Goal: Task Accomplishment & Management: Use online tool/utility

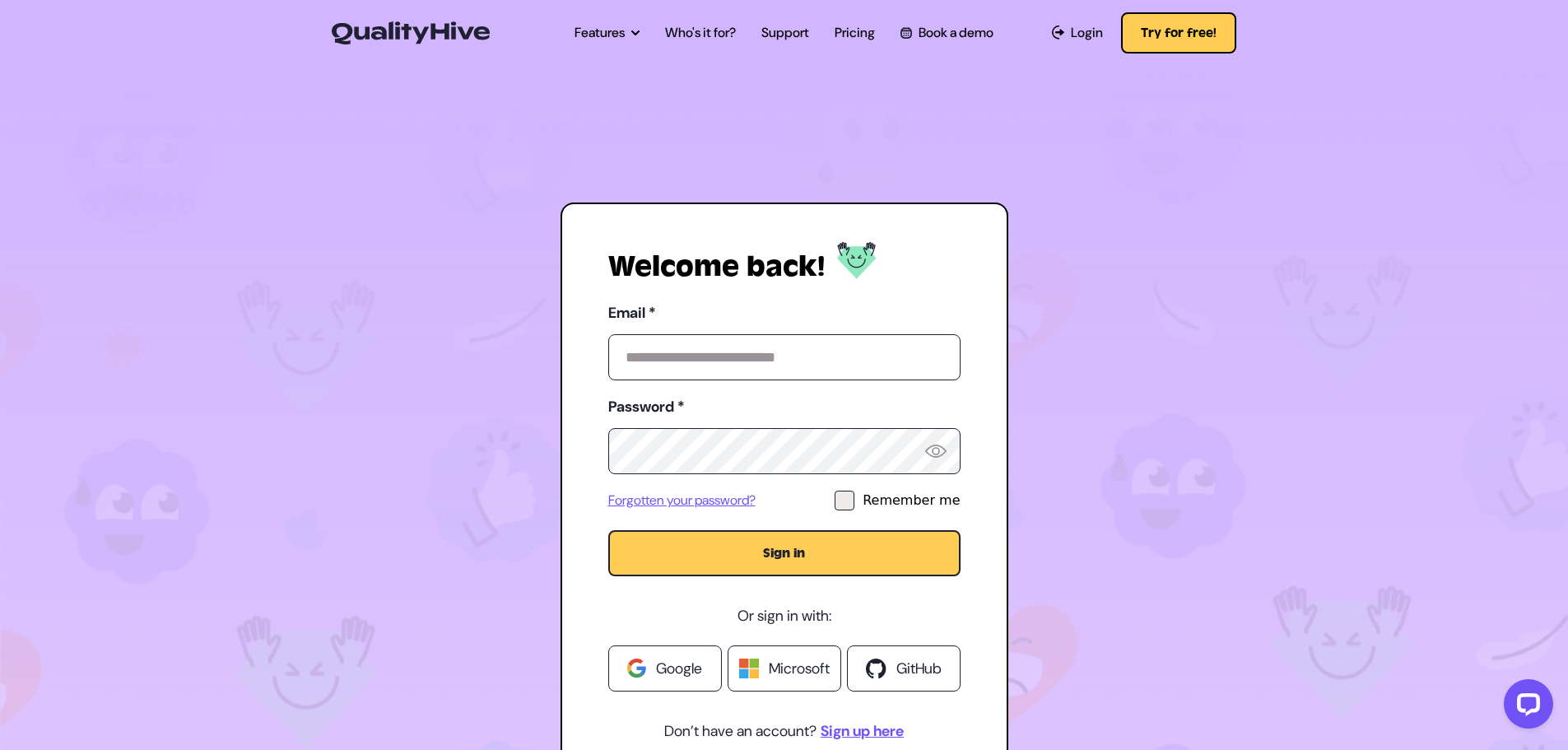
click at [656, 660] on span "Google" at bounding box center [679, 669] width 46 height 23
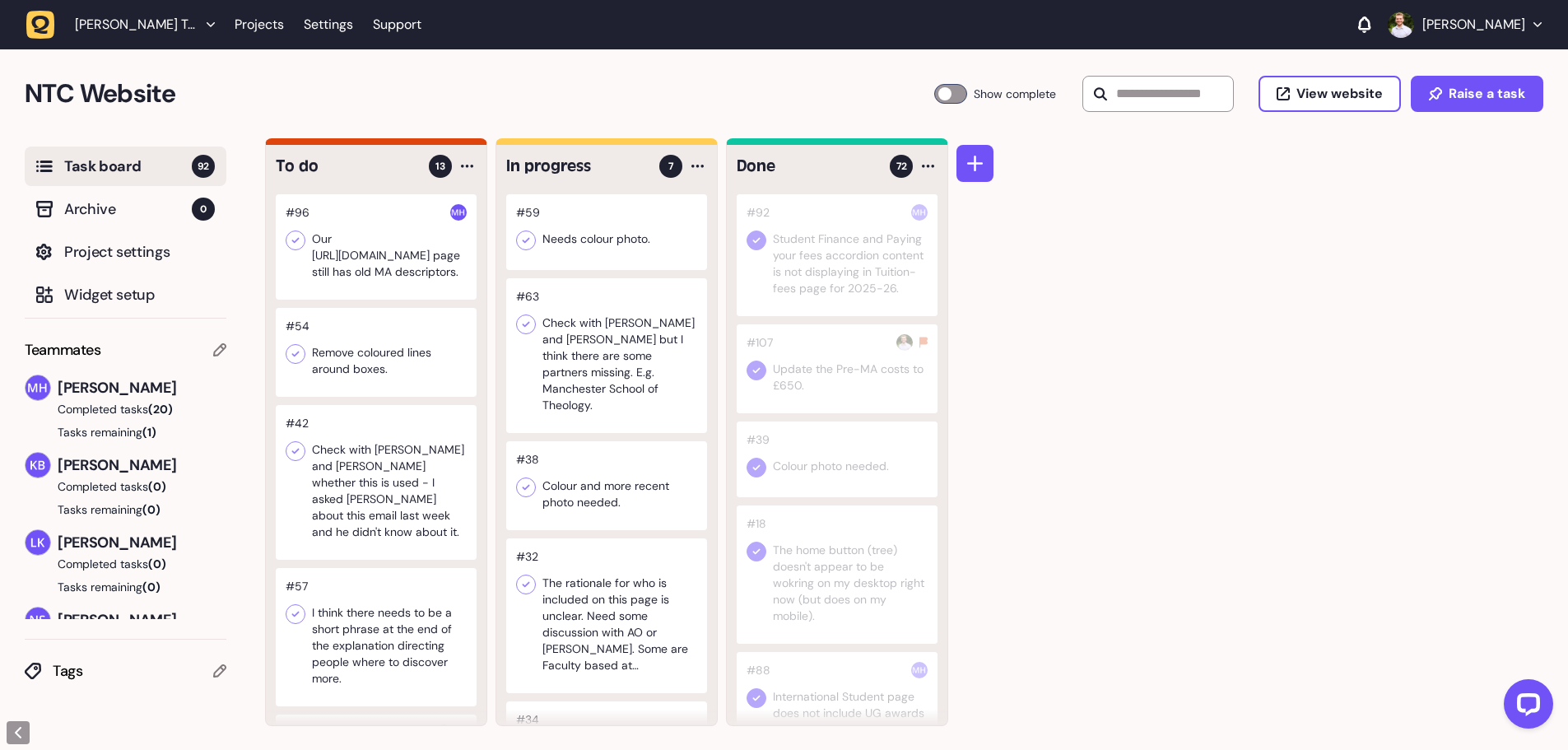
click at [405, 300] on div at bounding box center [376, 247] width 201 height 105
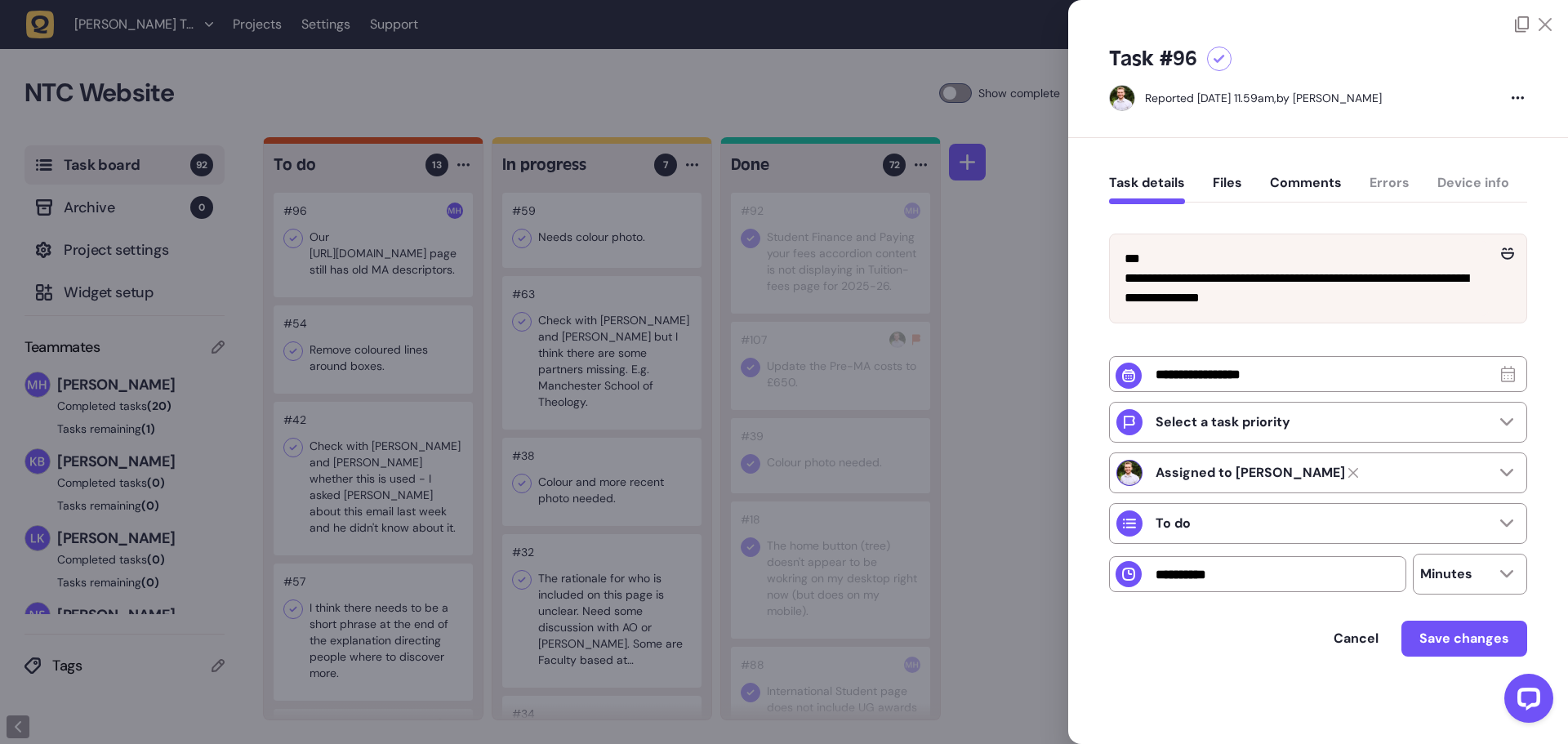
click at [1041, 290] on div at bounding box center [784, 372] width 1568 height 744
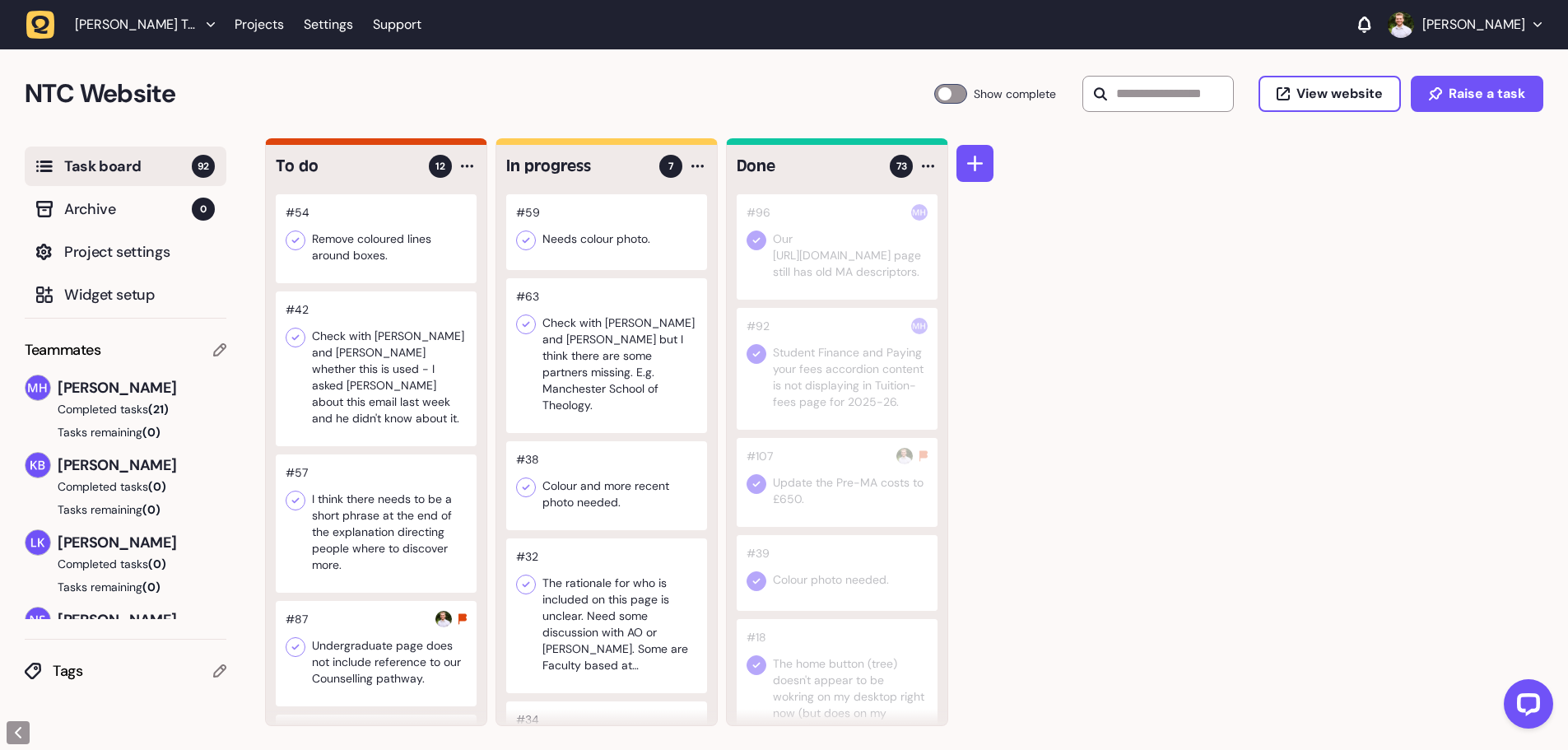
click at [383, 251] on div at bounding box center [376, 238] width 201 height 88
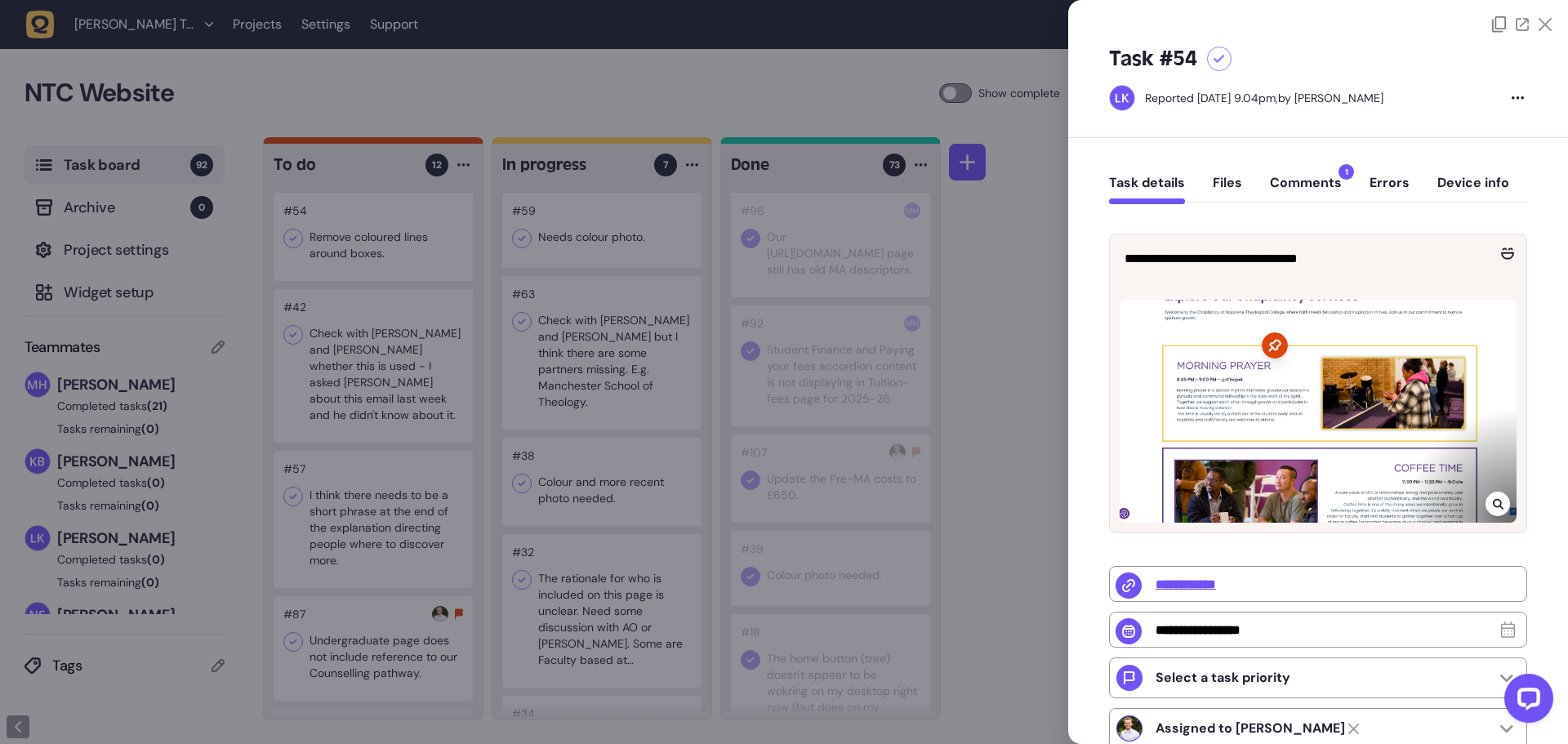
click at [413, 85] on div at bounding box center [784, 372] width 1568 height 744
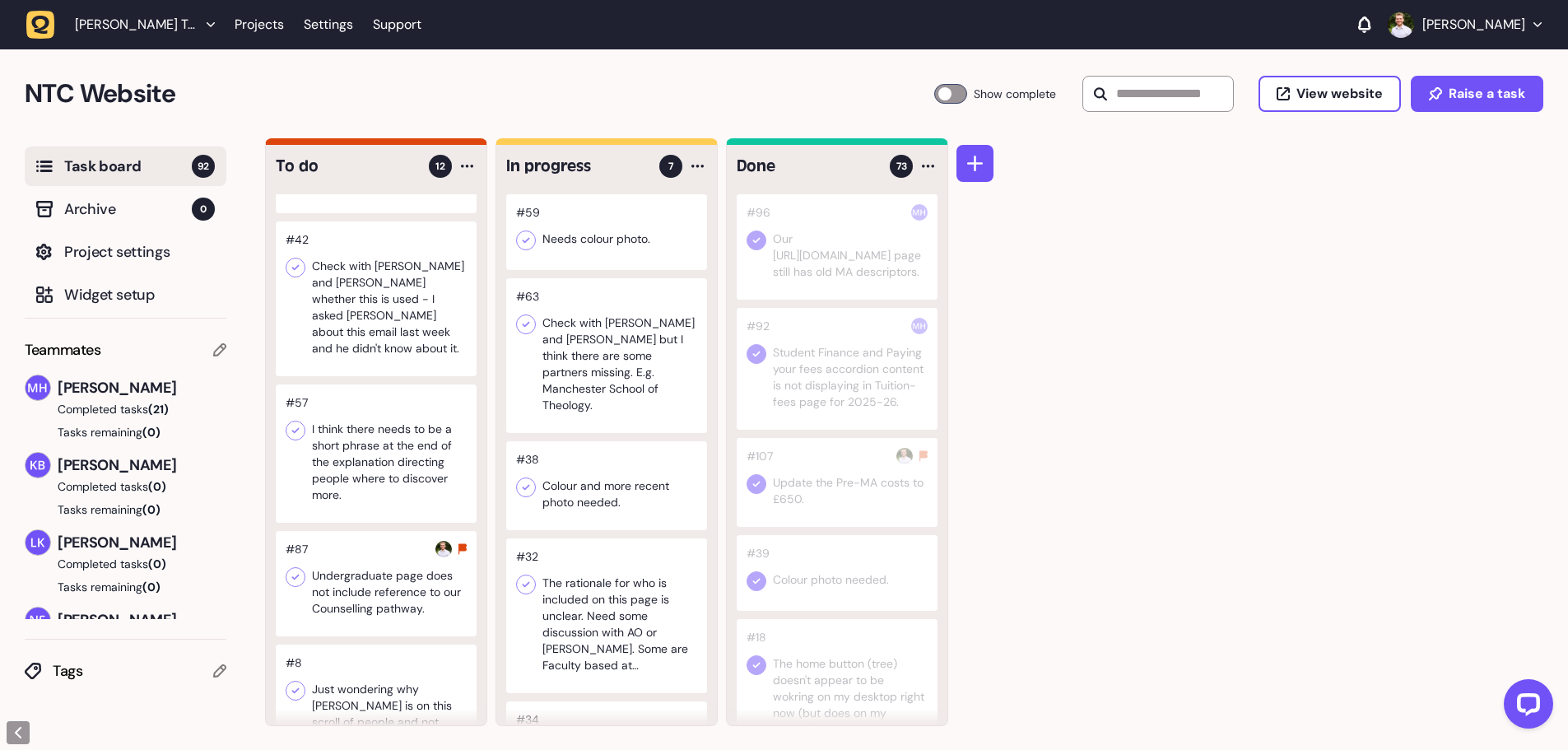
scroll to position [165, 0]
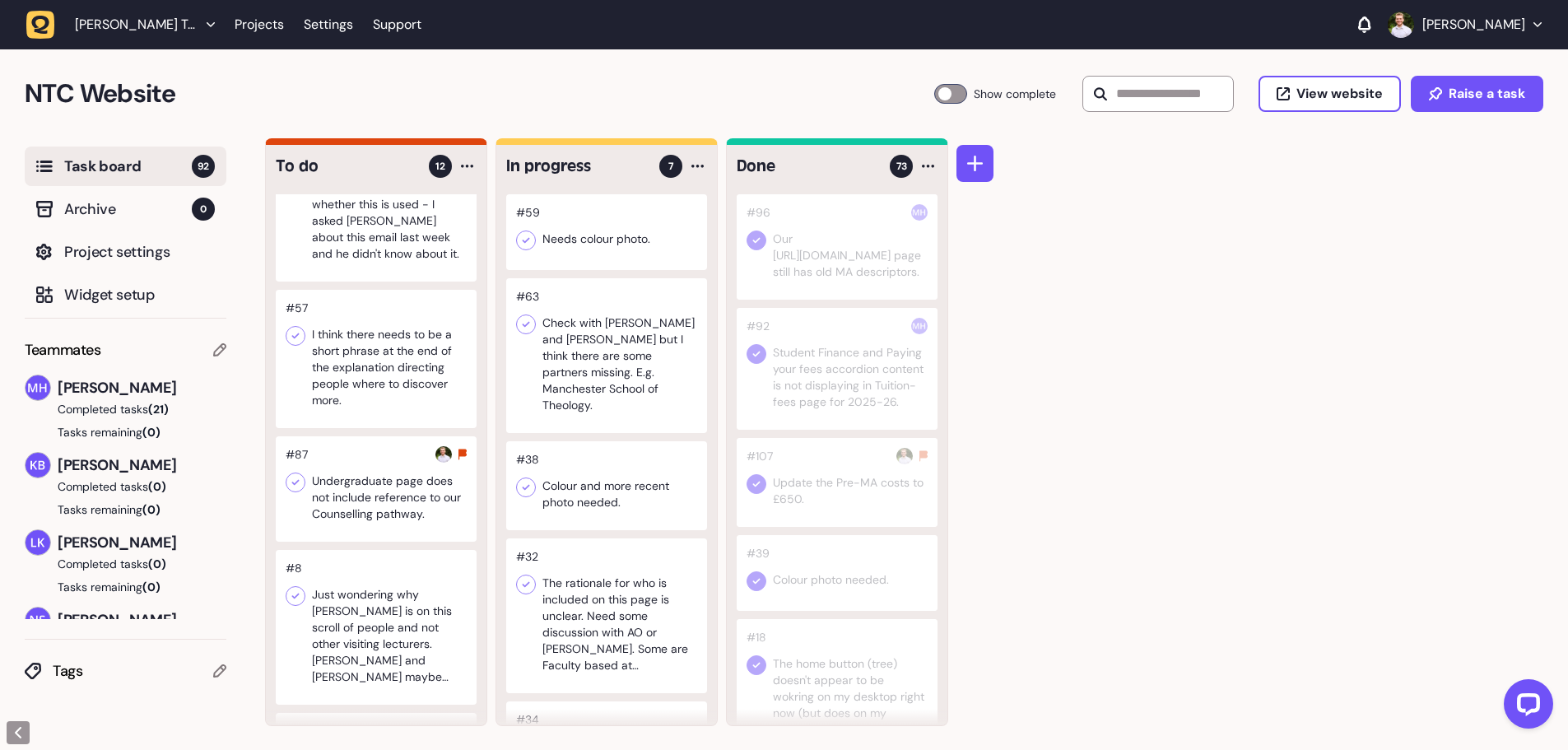
click at [379, 480] on div at bounding box center [376, 489] width 201 height 105
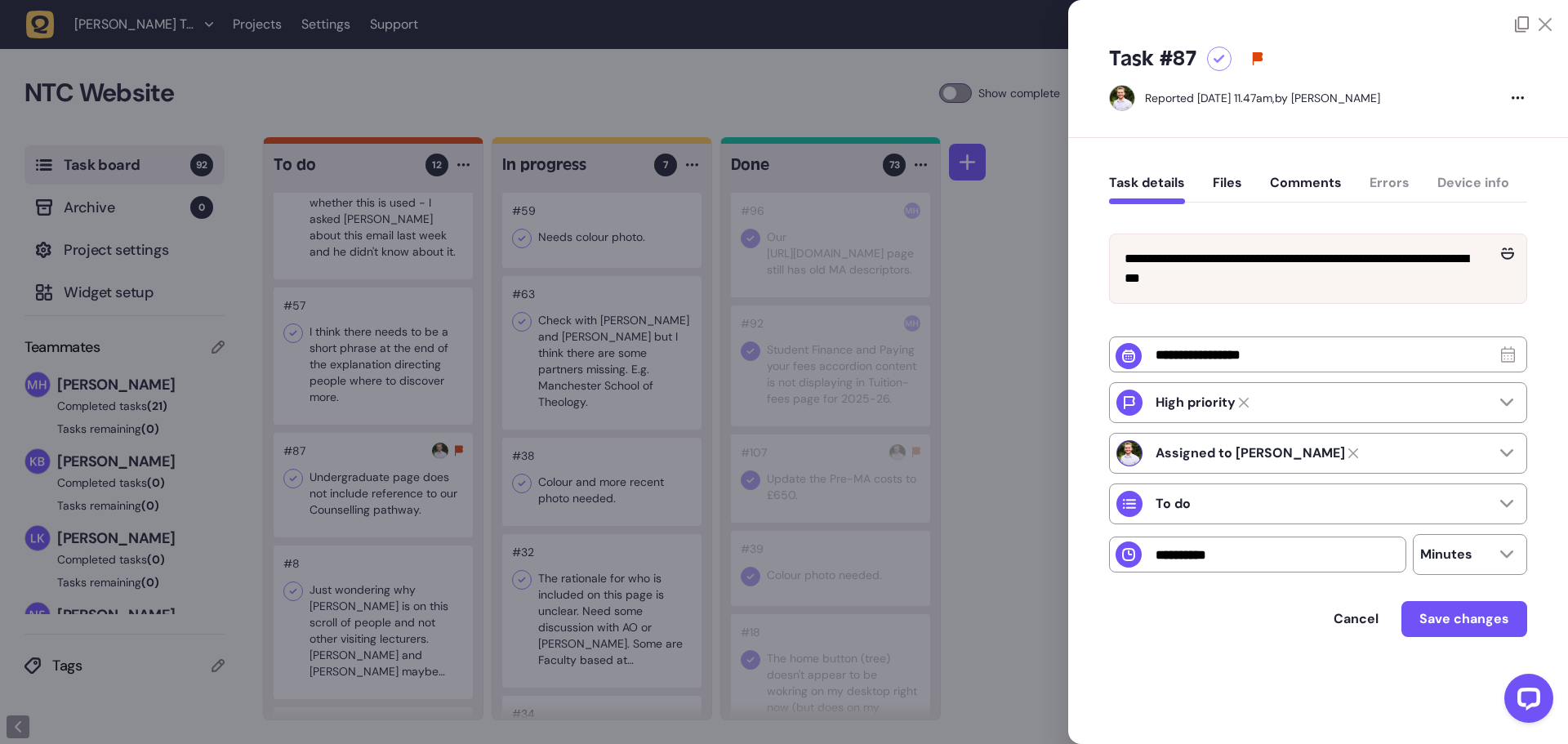
click at [1222, 188] on button "Files" at bounding box center [1227, 189] width 30 height 30
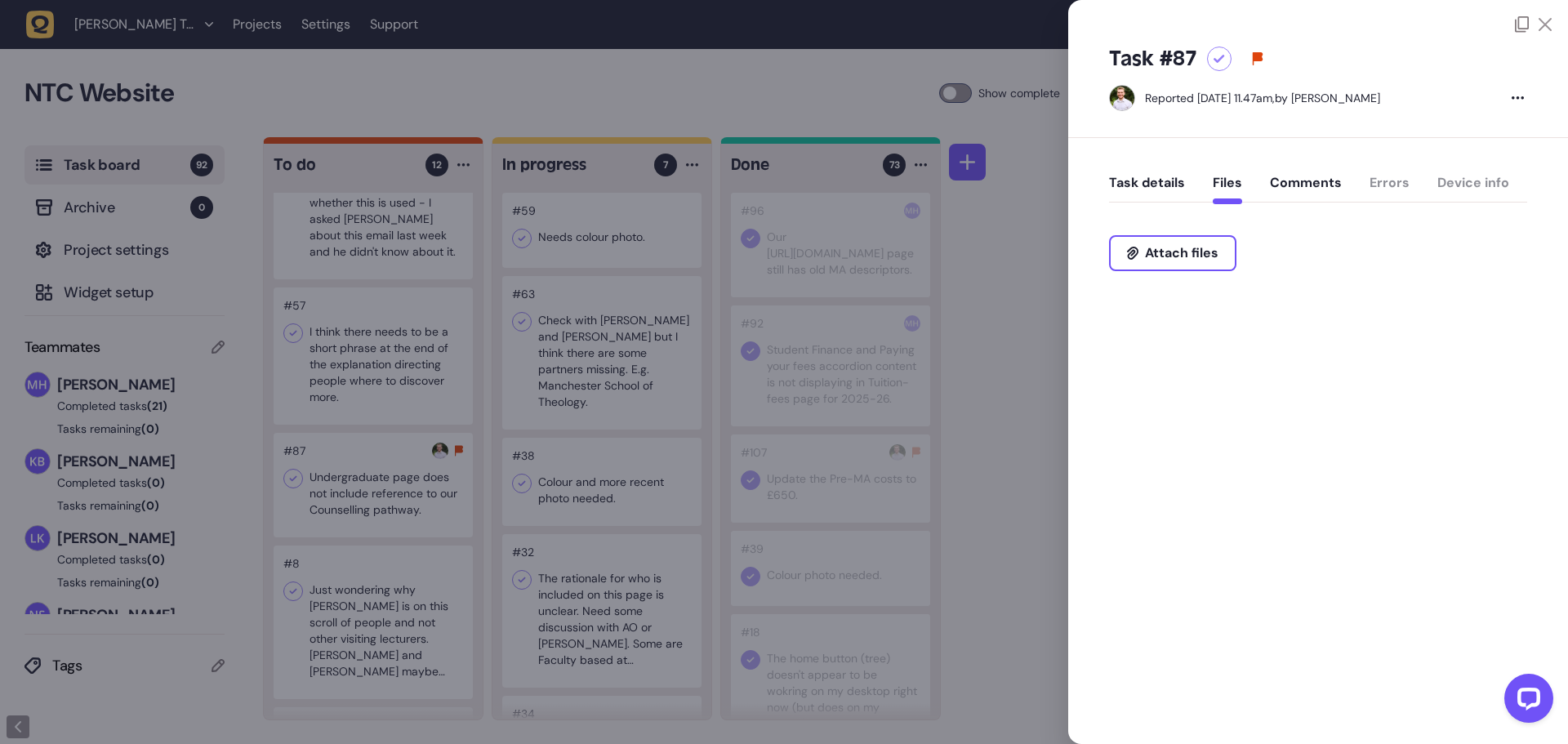
click at [1280, 182] on button "Comments" at bounding box center [1306, 189] width 72 height 30
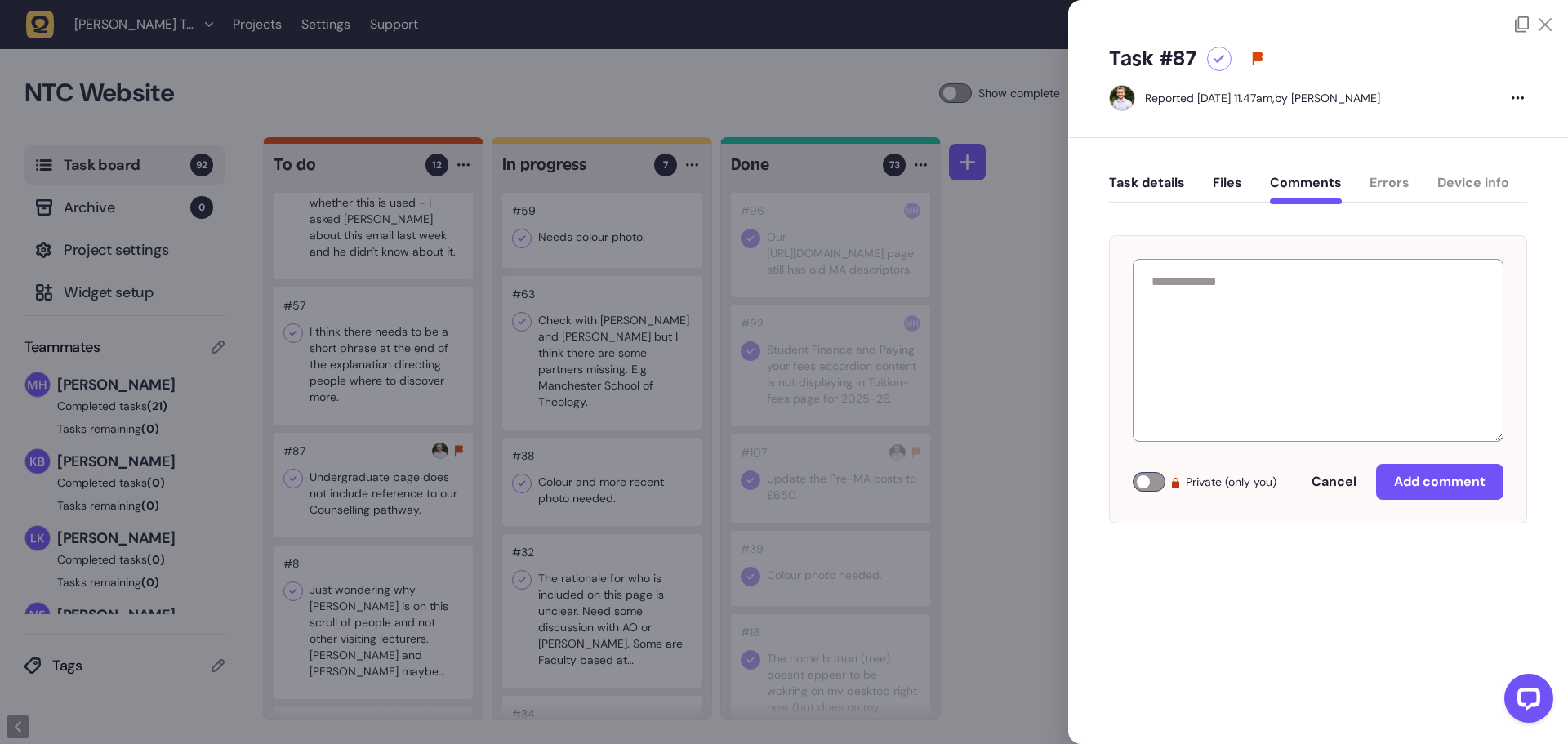
click at [1146, 184] on button "Task details" at bounding box center [1146, 189] width 76 height 30
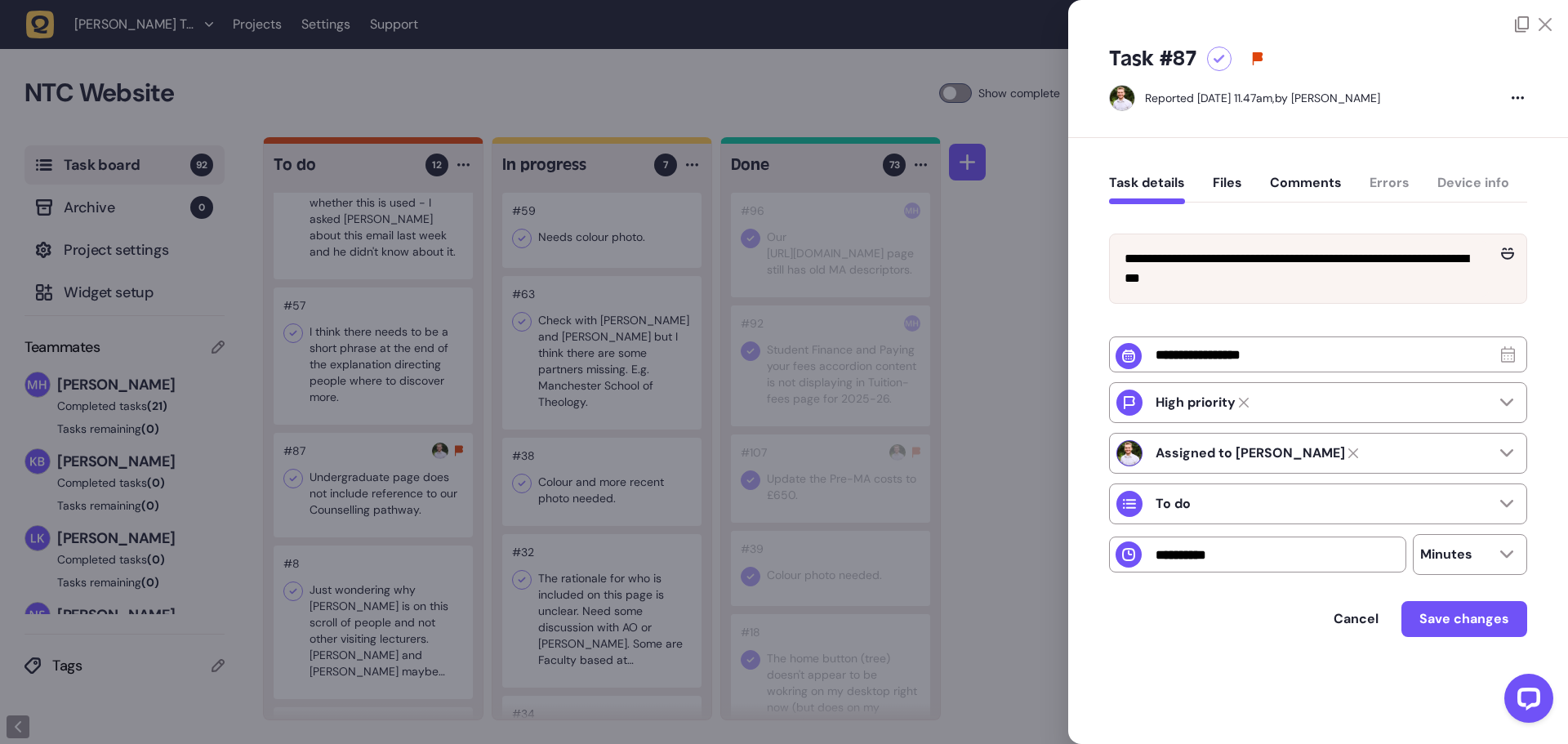
click at [1104, 360] on div "**********" at bounding box center [1318, 428] width 500 height 581
click at [1034, 349] on div at bounding box center [784, 372] width 1568 height 744
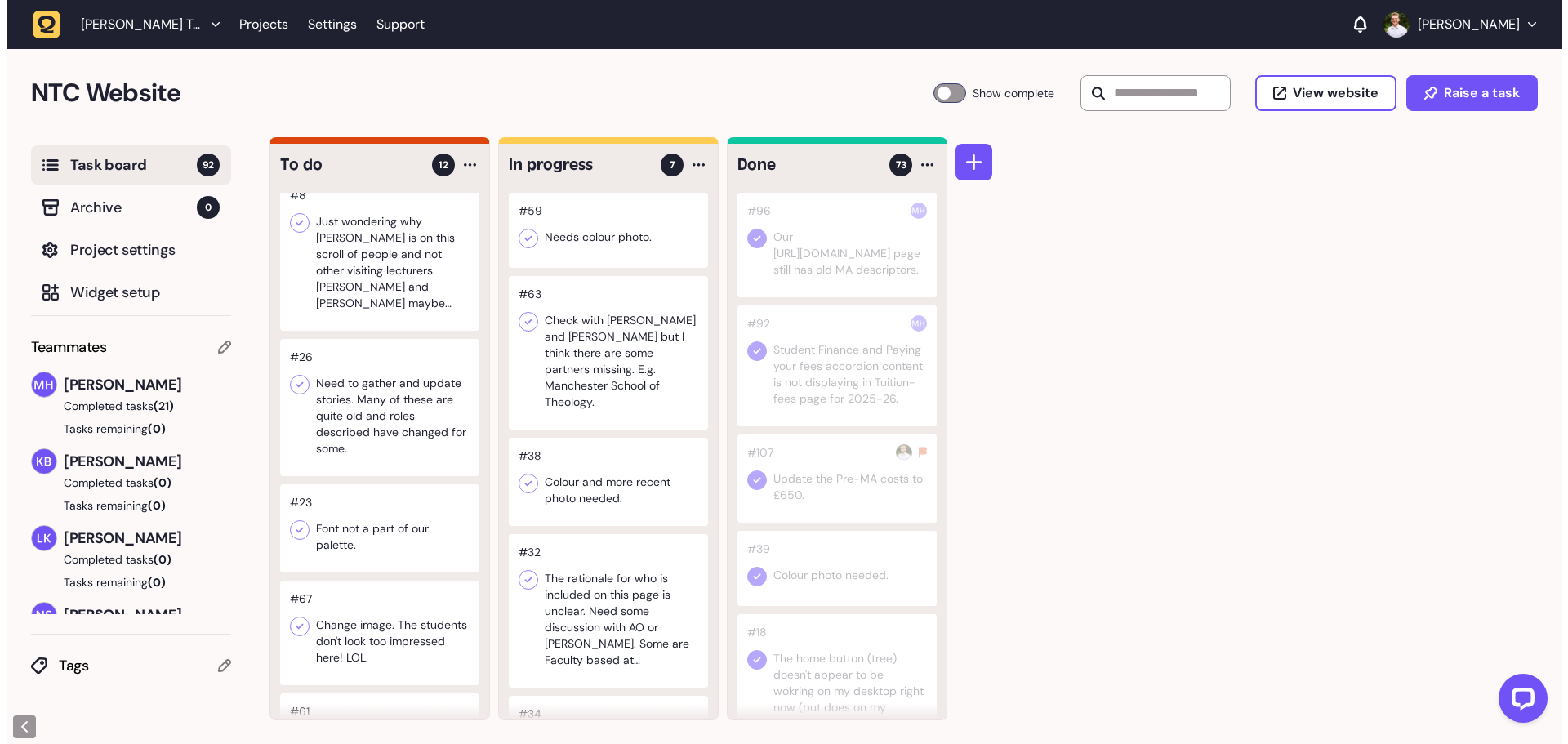
scroll to position [572, 0]
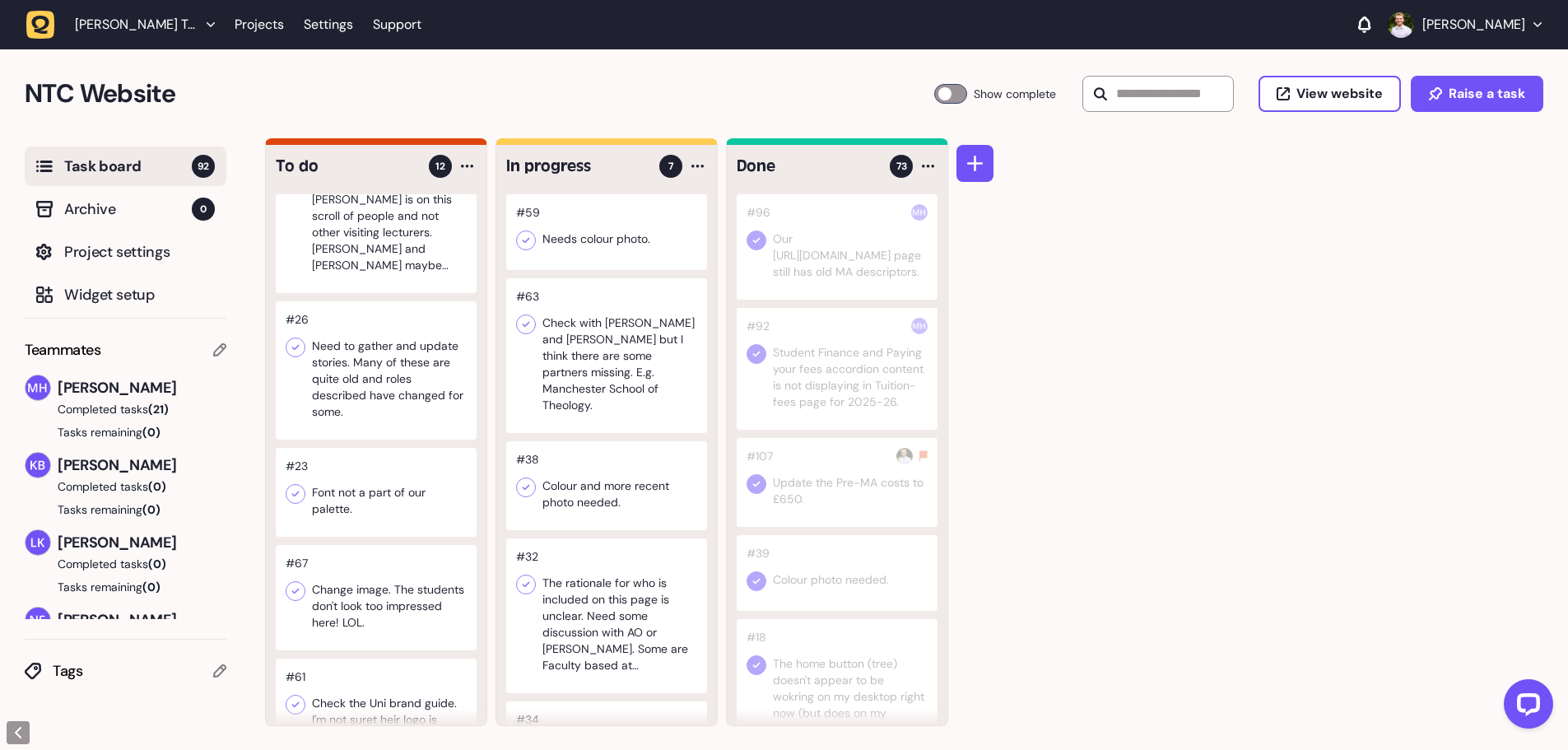
click at [380, 503] on div at bounding box center [376, 492] width 201 height 88
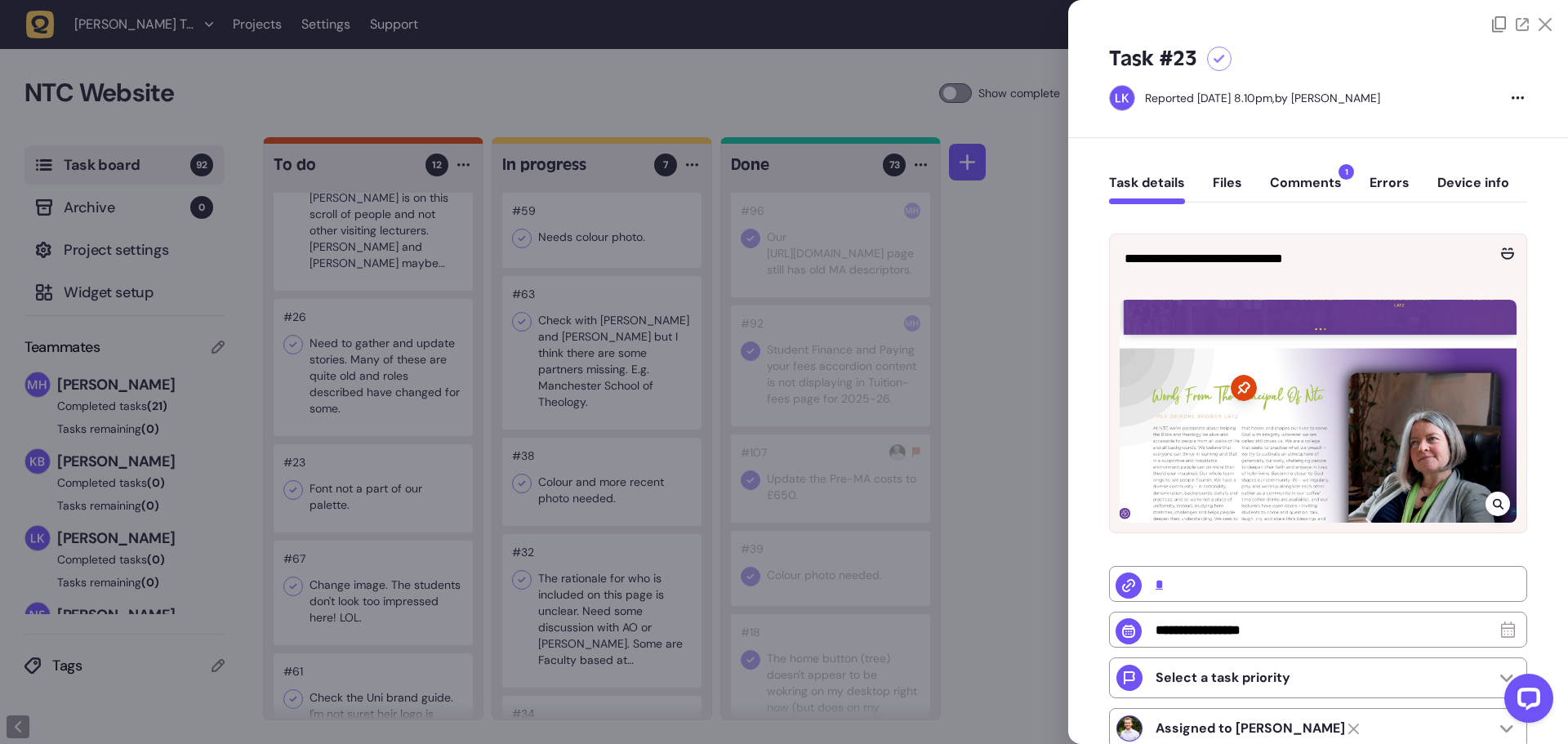
click at [378, 403] on div at bounding box center [784, 372] width 1568 height 744
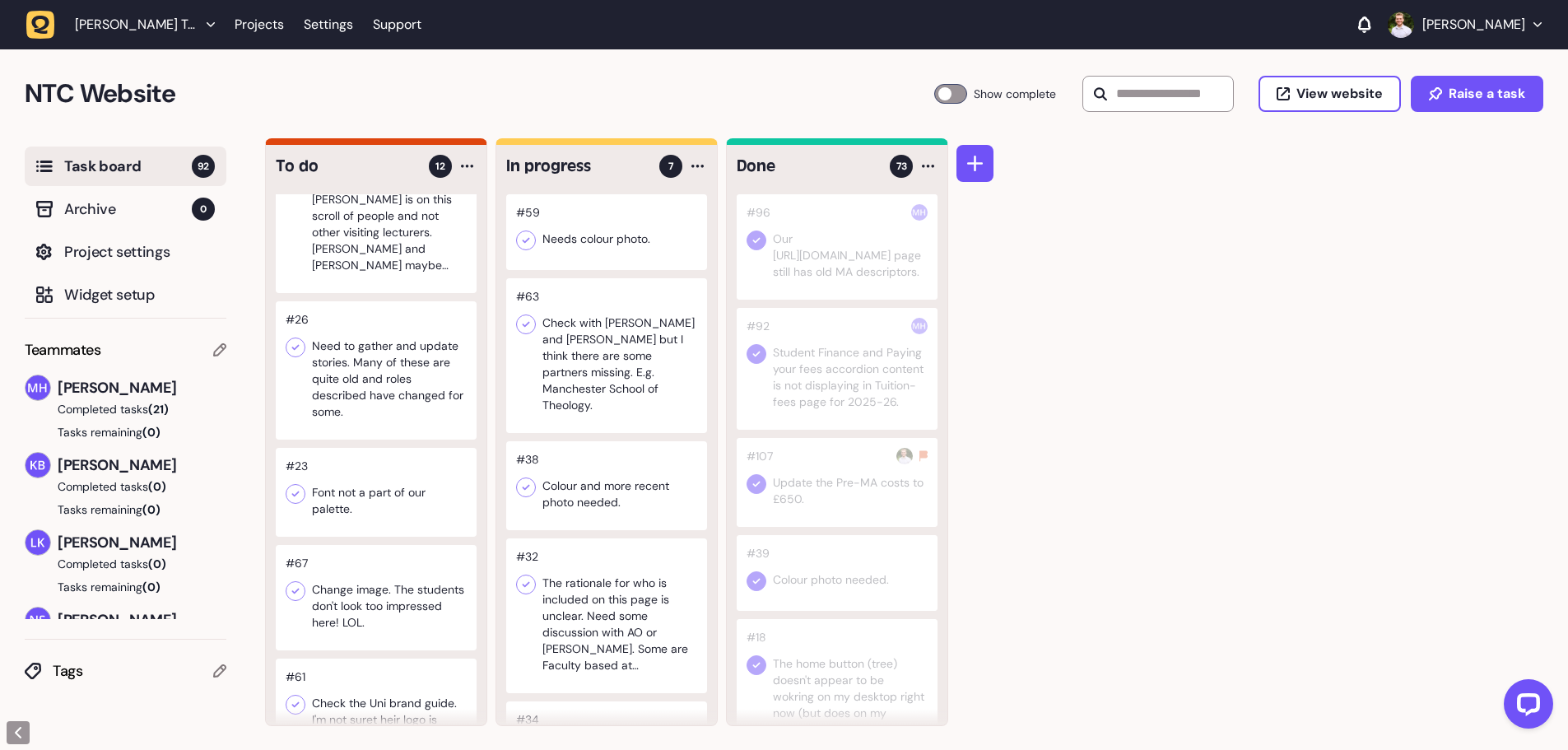
click at [399, 547] on div at bounding box center [376, 598] width 201 height 105
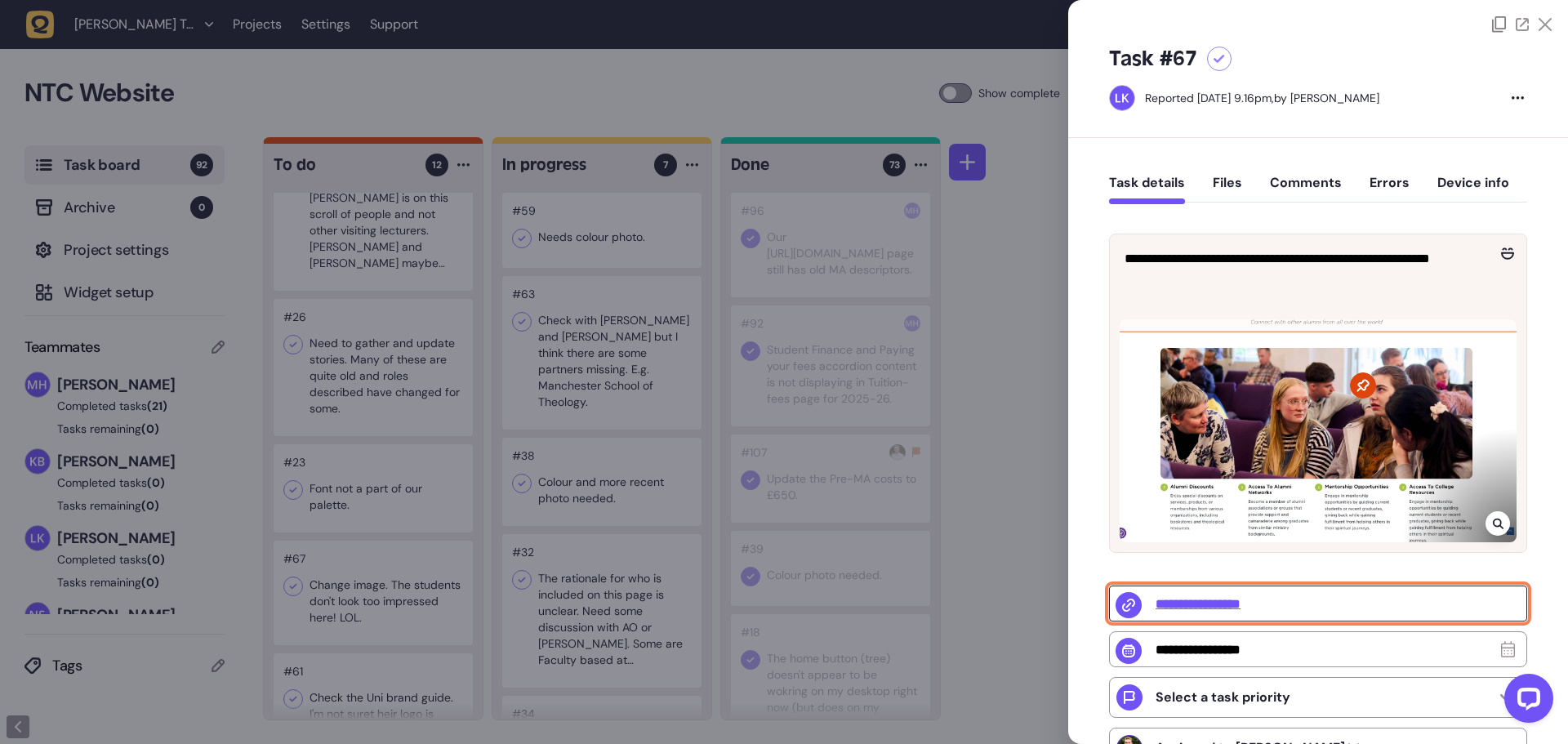
click at [1230, 609] on input "**********" at bounding box center [1318, 603] width 418 height 36
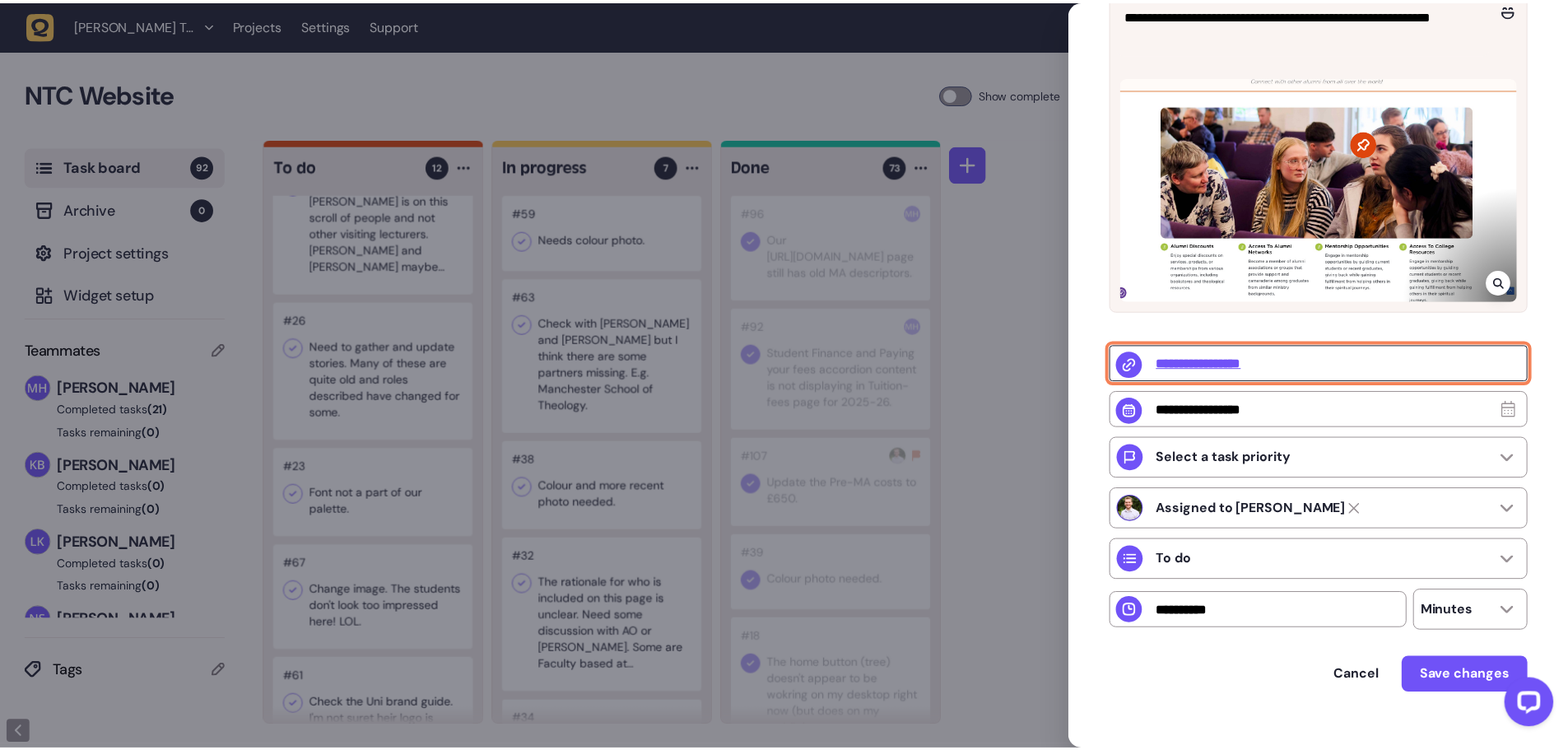
scroll to position [247, 0]
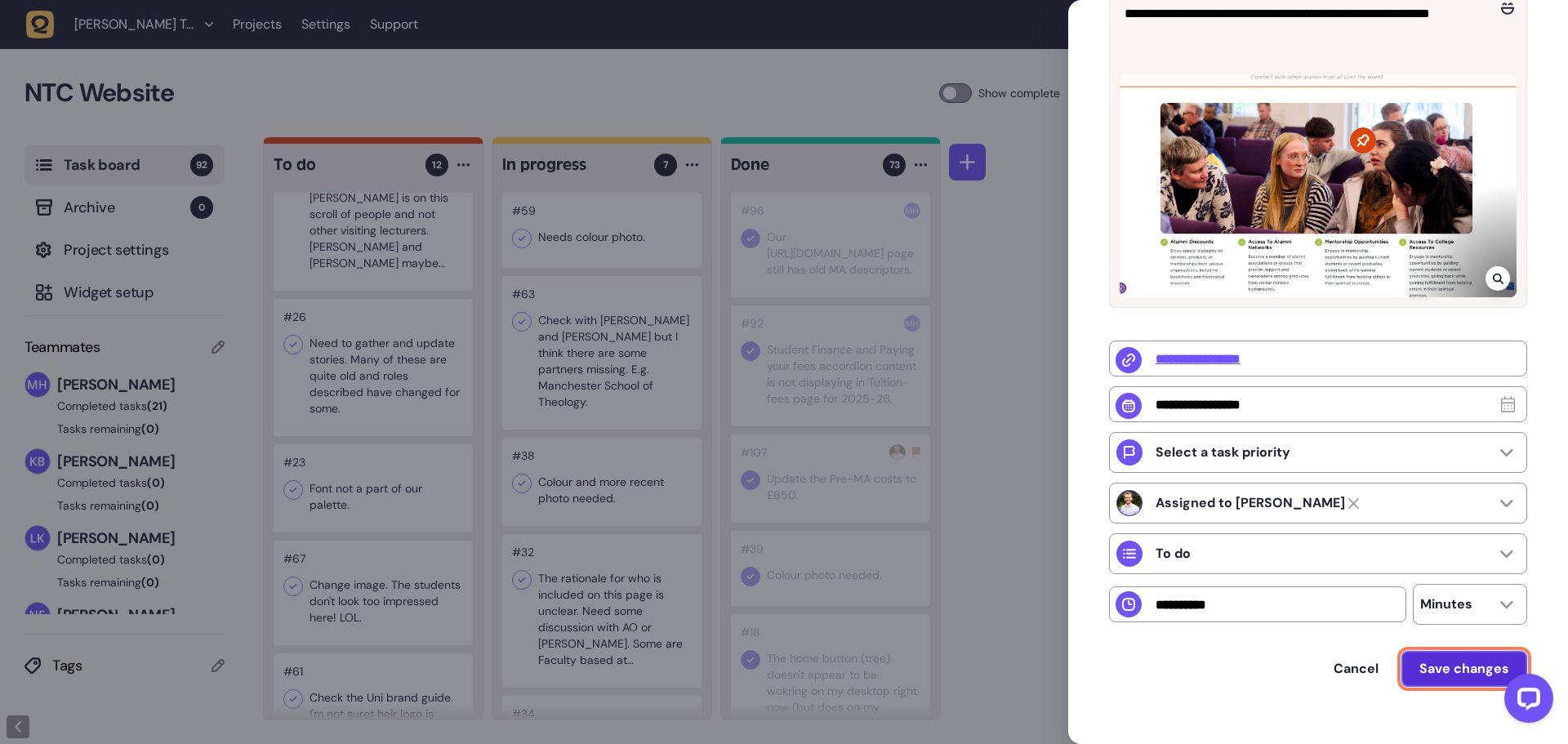
click at [1462, 671] on span "Save changes" at bounding box center [1464, 668] width 90 height 13
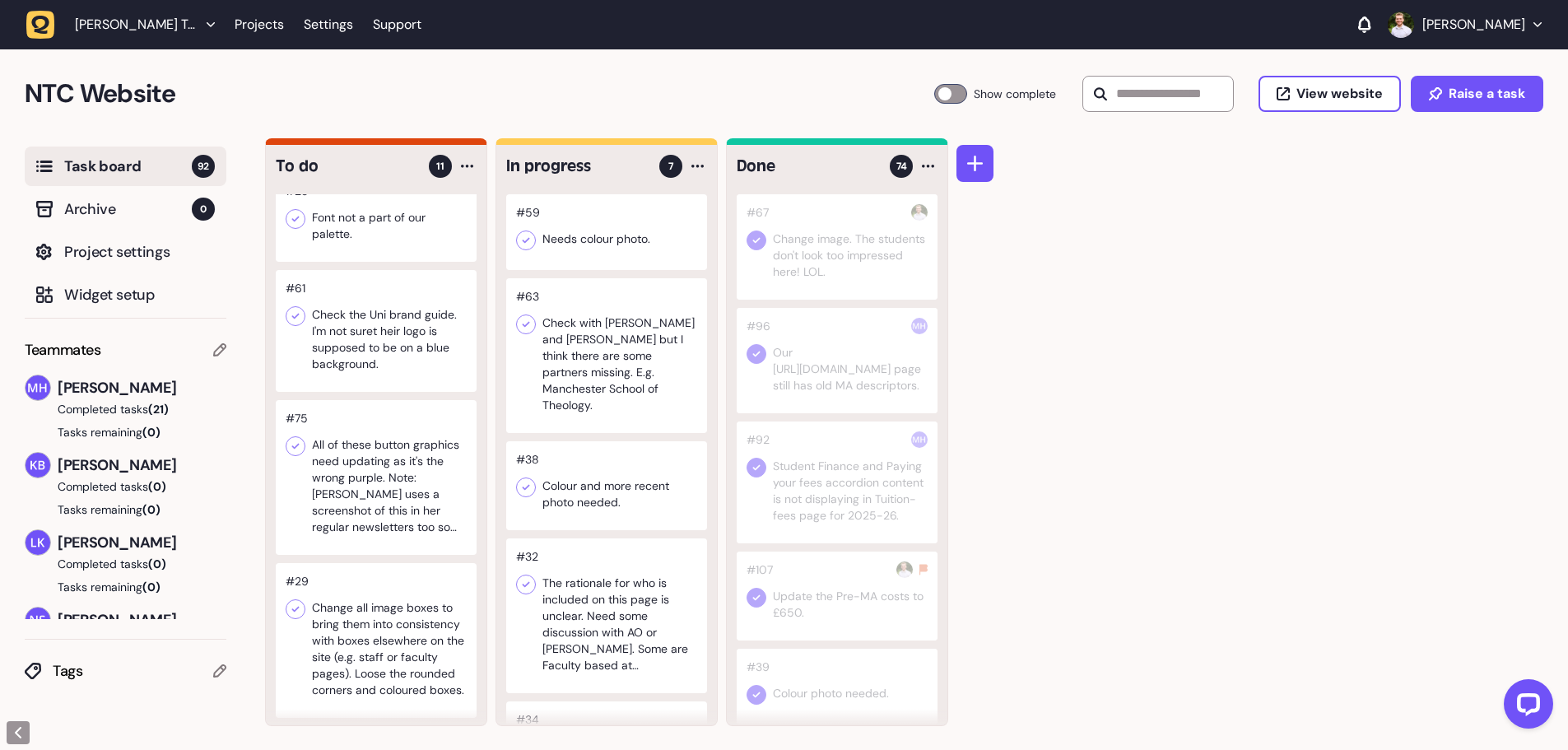
scroll to position [905, 0]
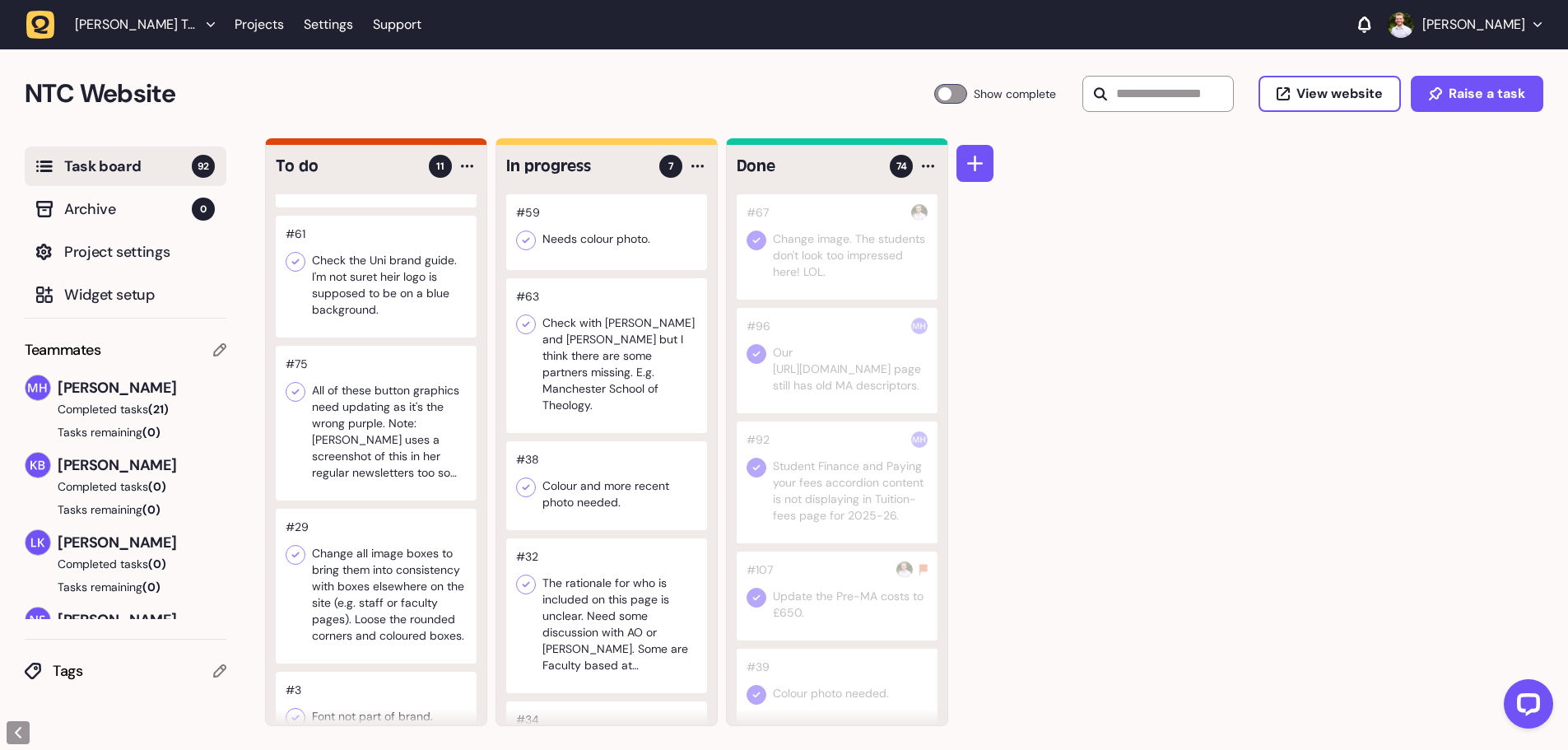
click at [414, 450] on div at bounding box center [376, 423] width 201 height 155
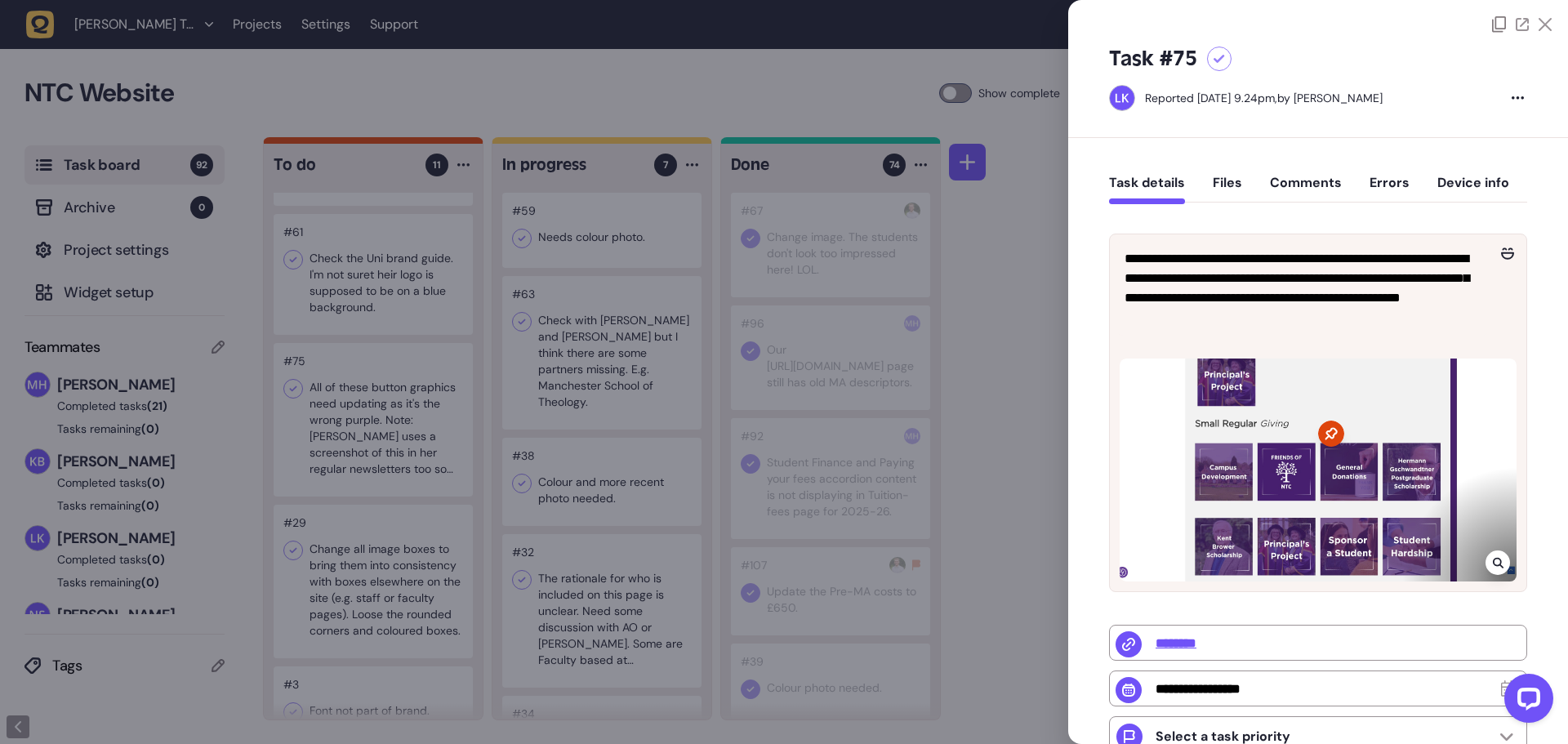
click at [411, 606] on div at bounding box center [784, 372] width 1568 height 744
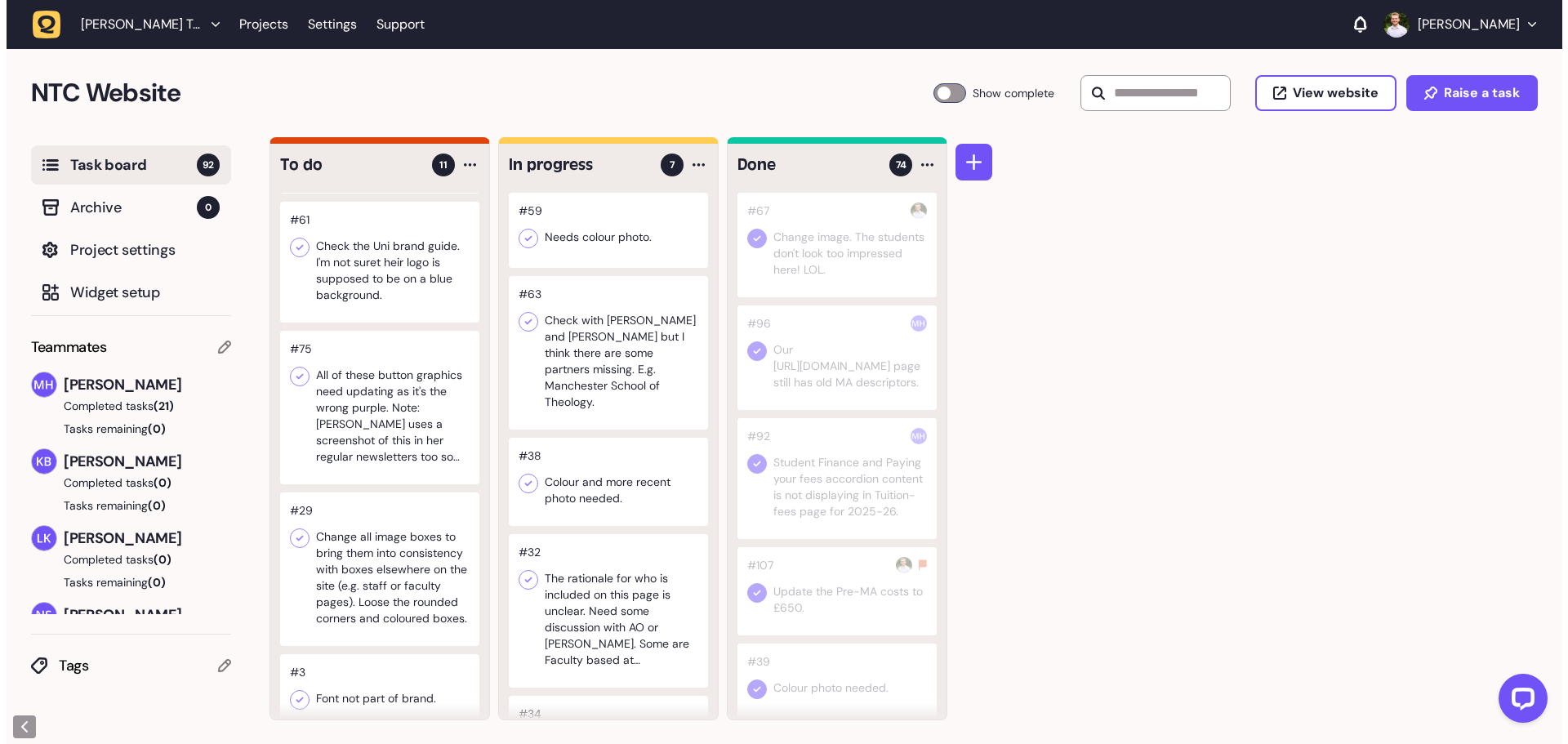
scroll to position [913, 0]
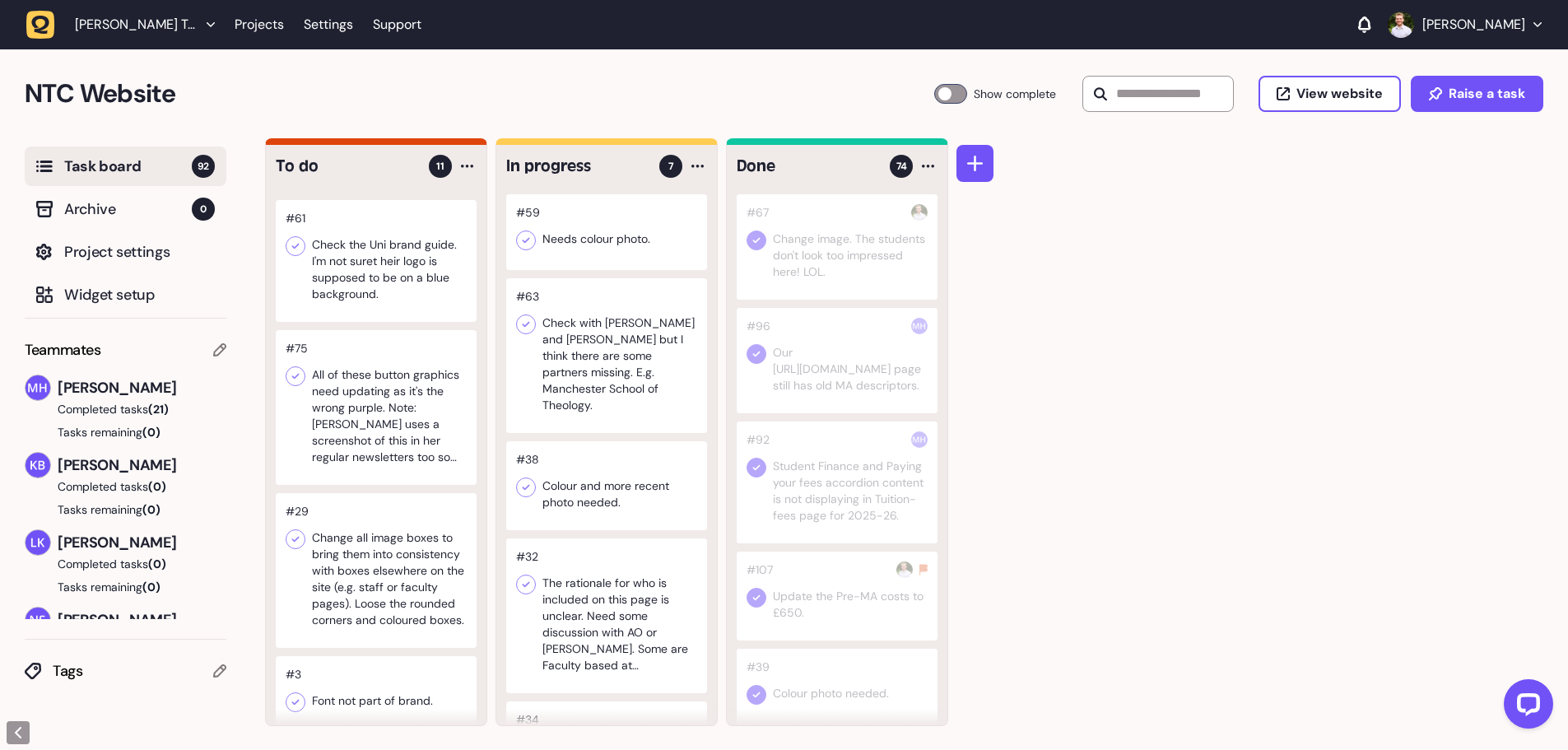
click at [392, 690] on div at bounding box center [376, 694] width 201 height 75
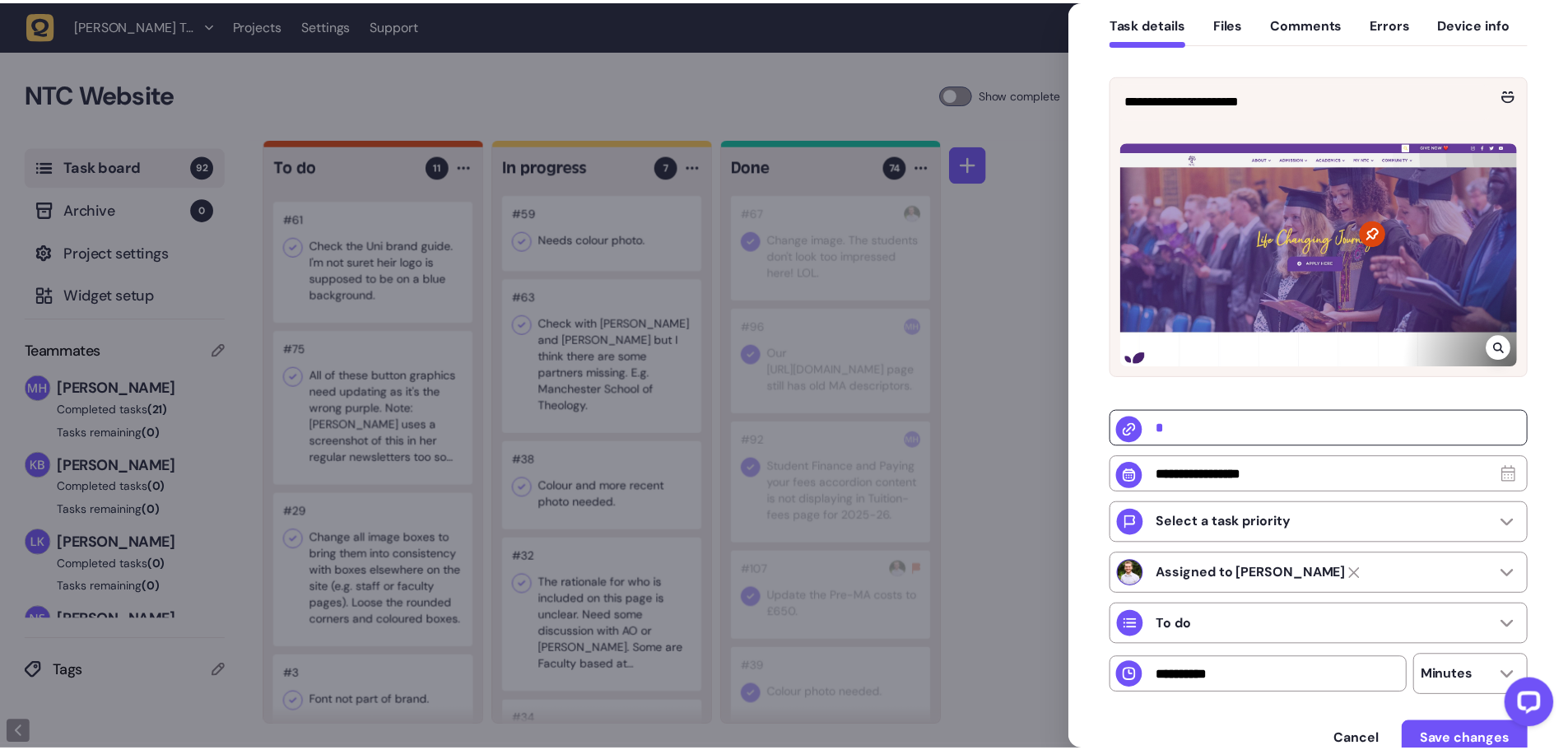
scroll to position [165, 0]
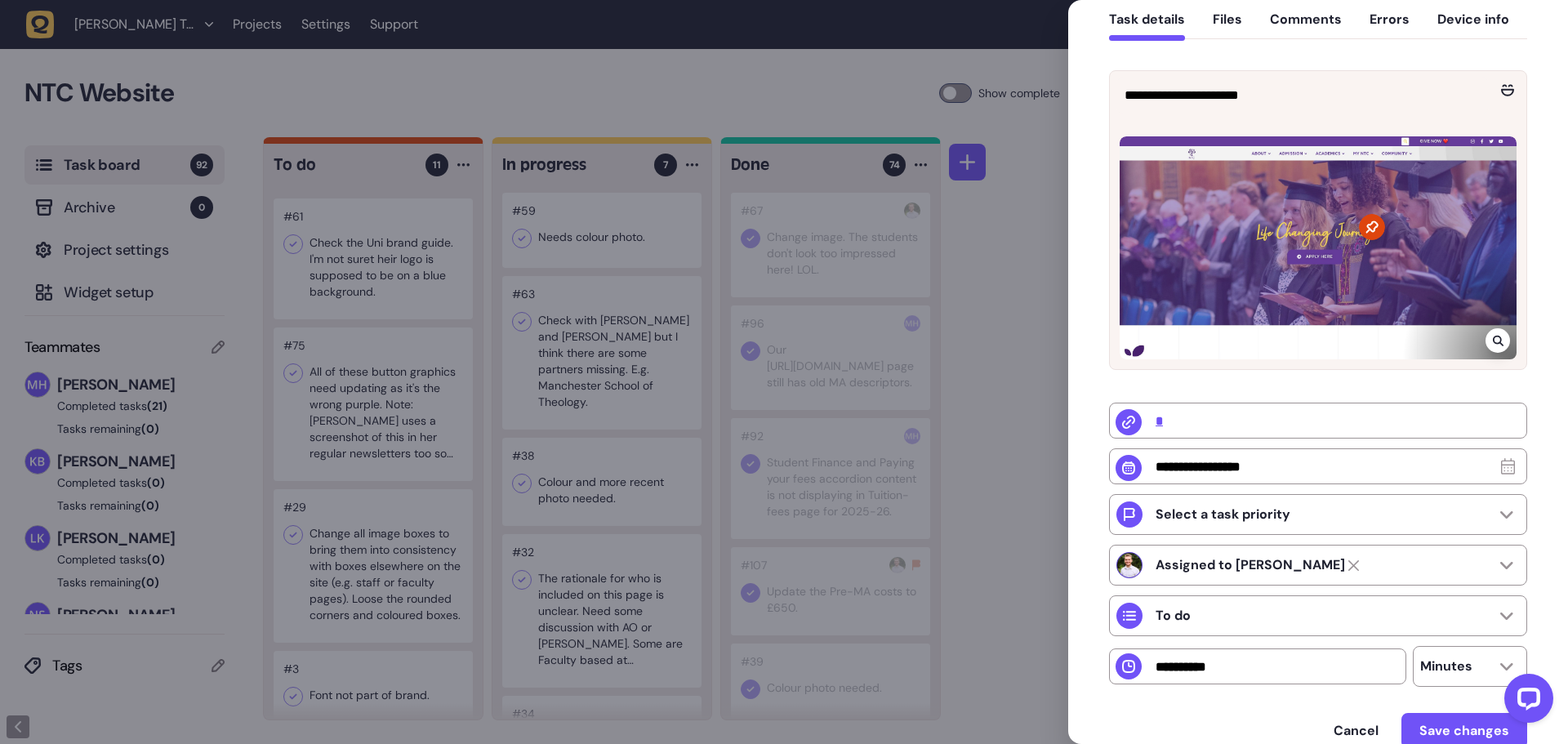
click at [1004, 407] on div at bounding box center [784, 372] width 1568 height 744
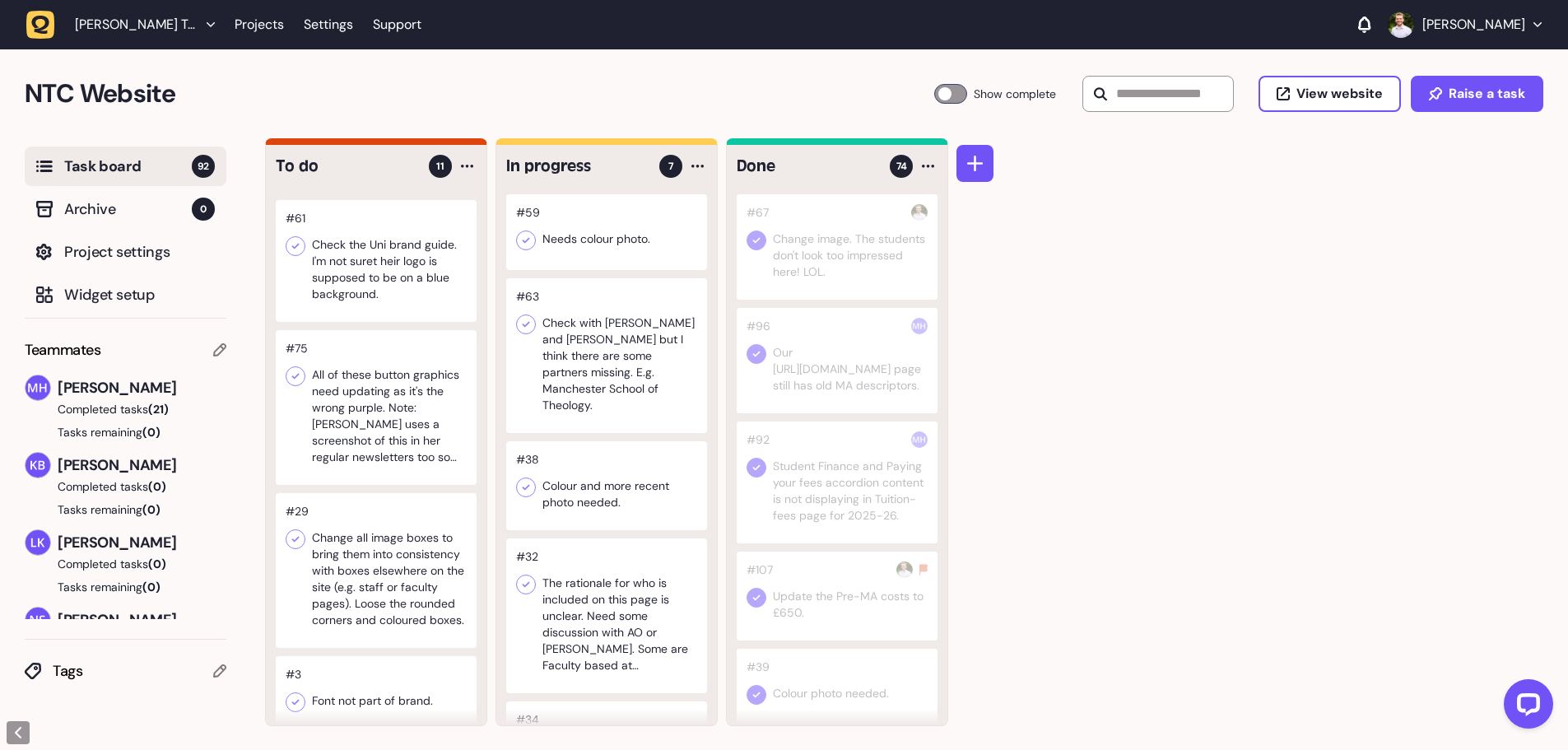
click at [635, 385] on div at bounding box center [606, 356] width 201 height 155
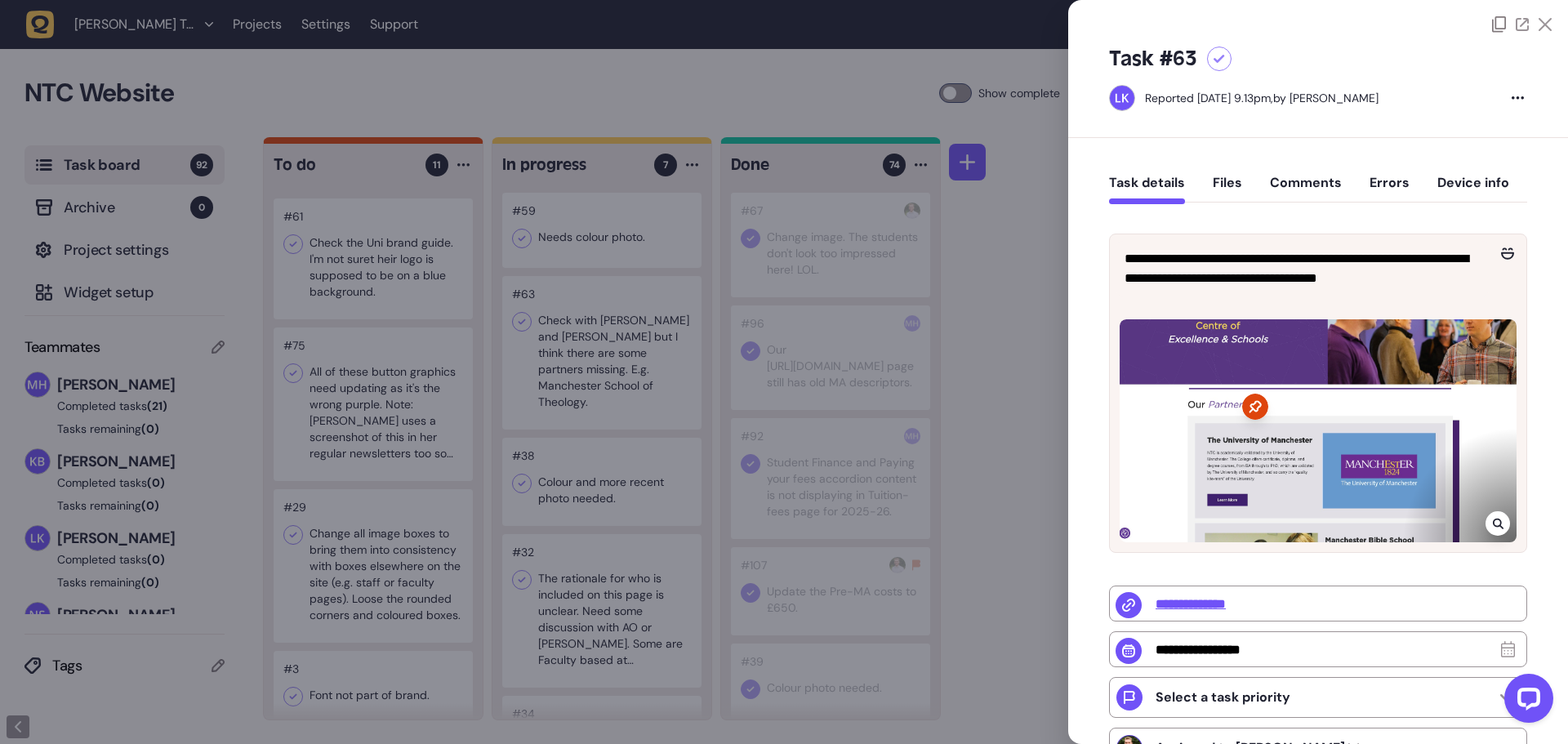
click at [1018, 431] on div at bounding box center [784, 372] width 1568 height 744
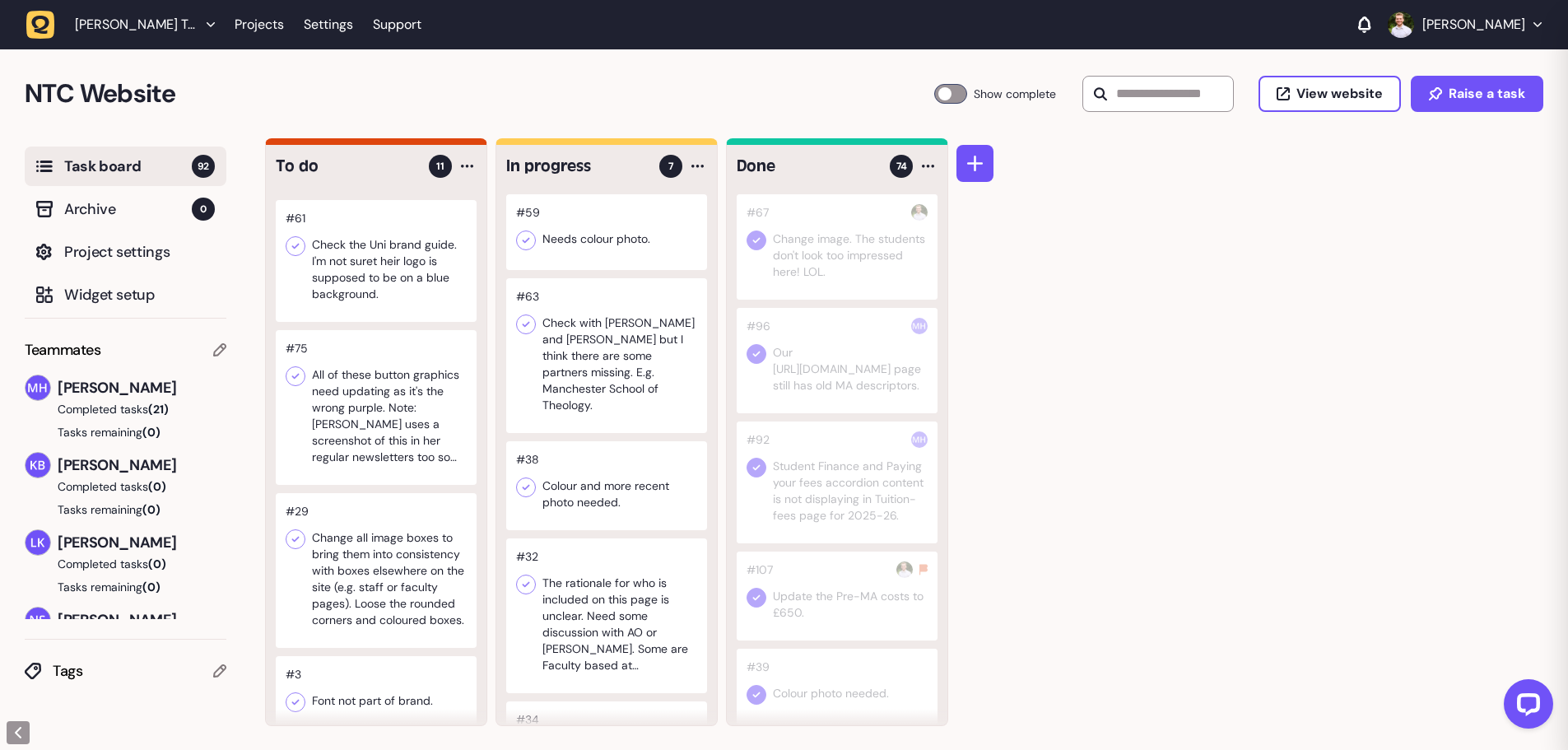
click at [629, 477] on div at bounding box center [606, 485] width 201 height 88
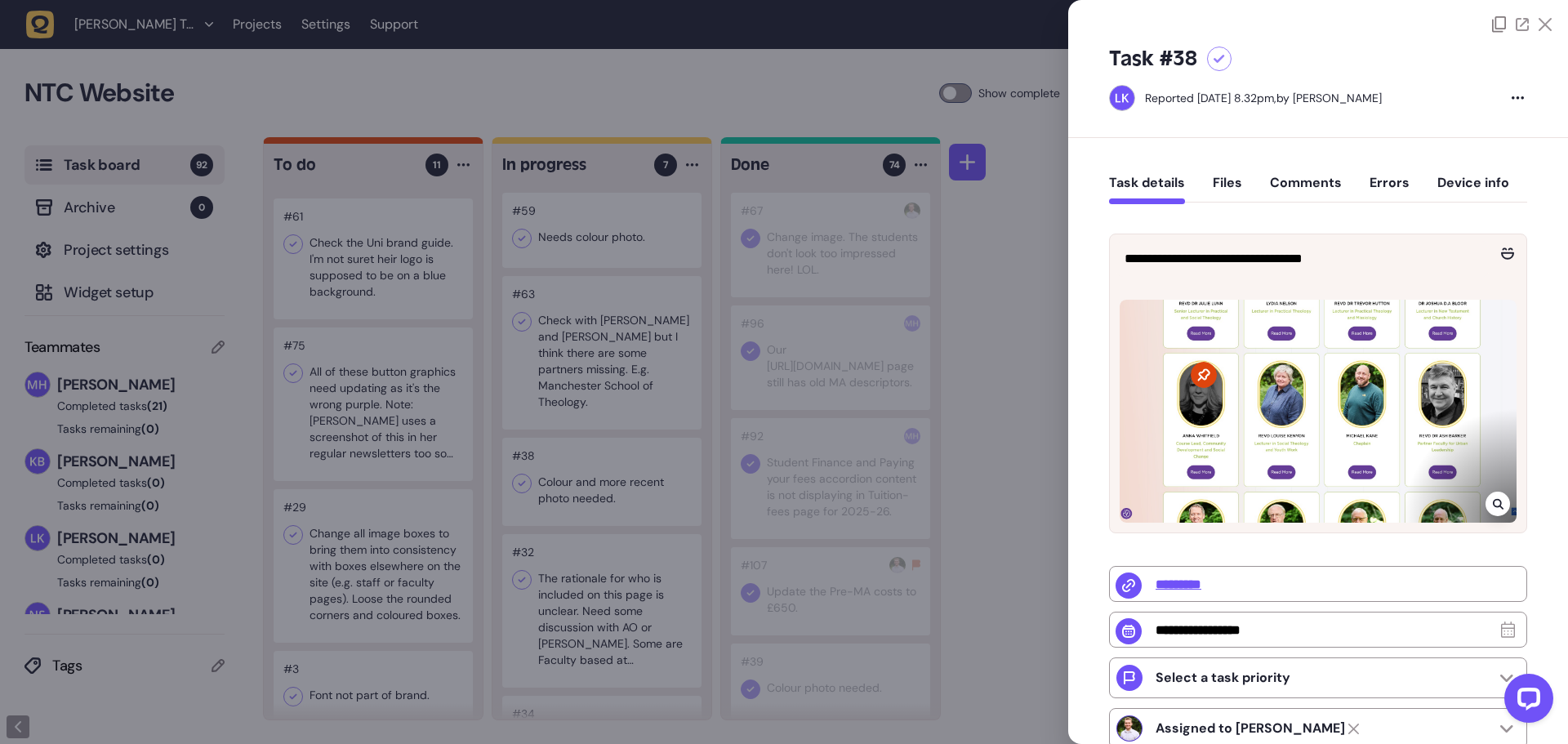
click at [993, 481] on div at bounding box center [784, 372] width 1568 height 744
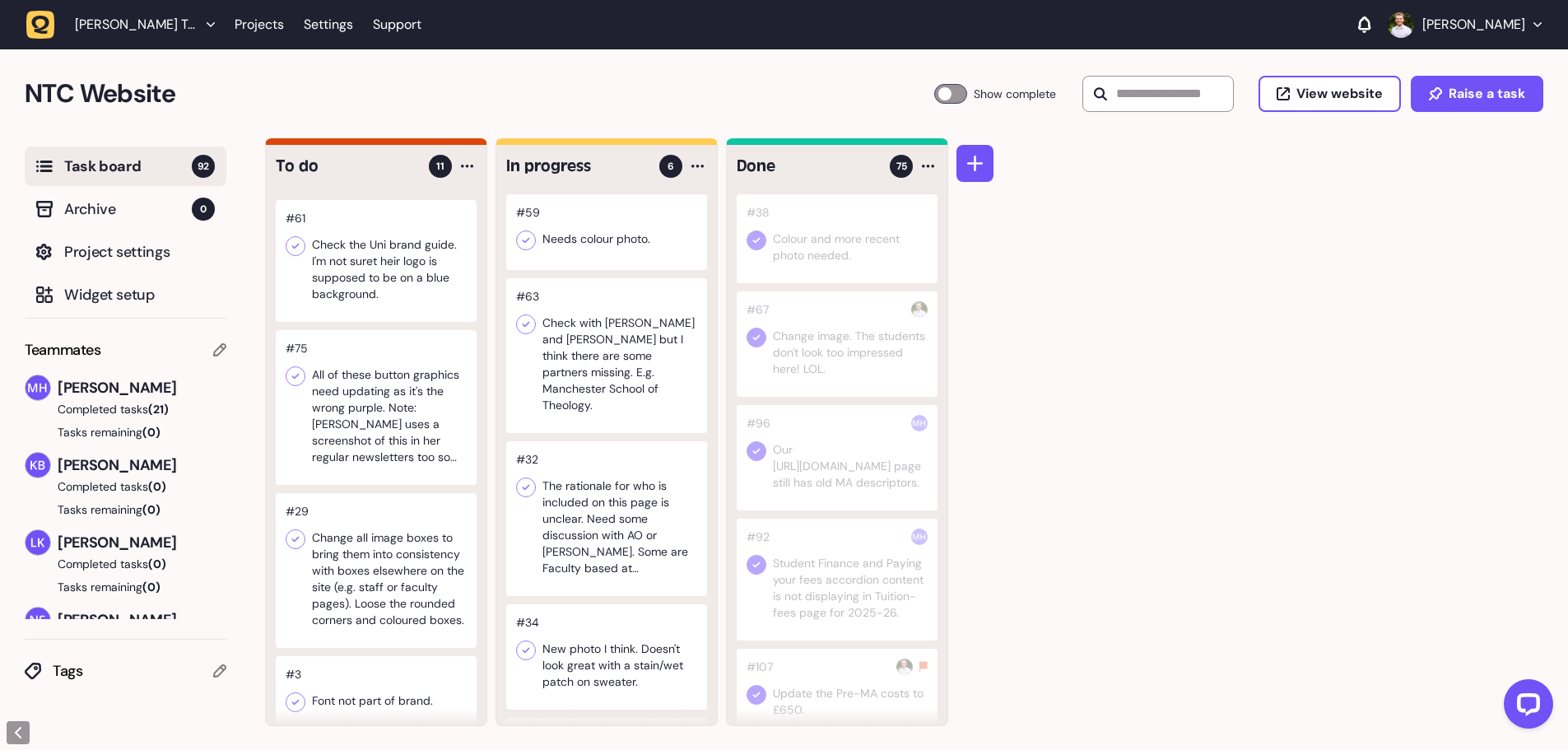
click at [649, 641] on div at bounding box center [606, 657] width 201 height 105
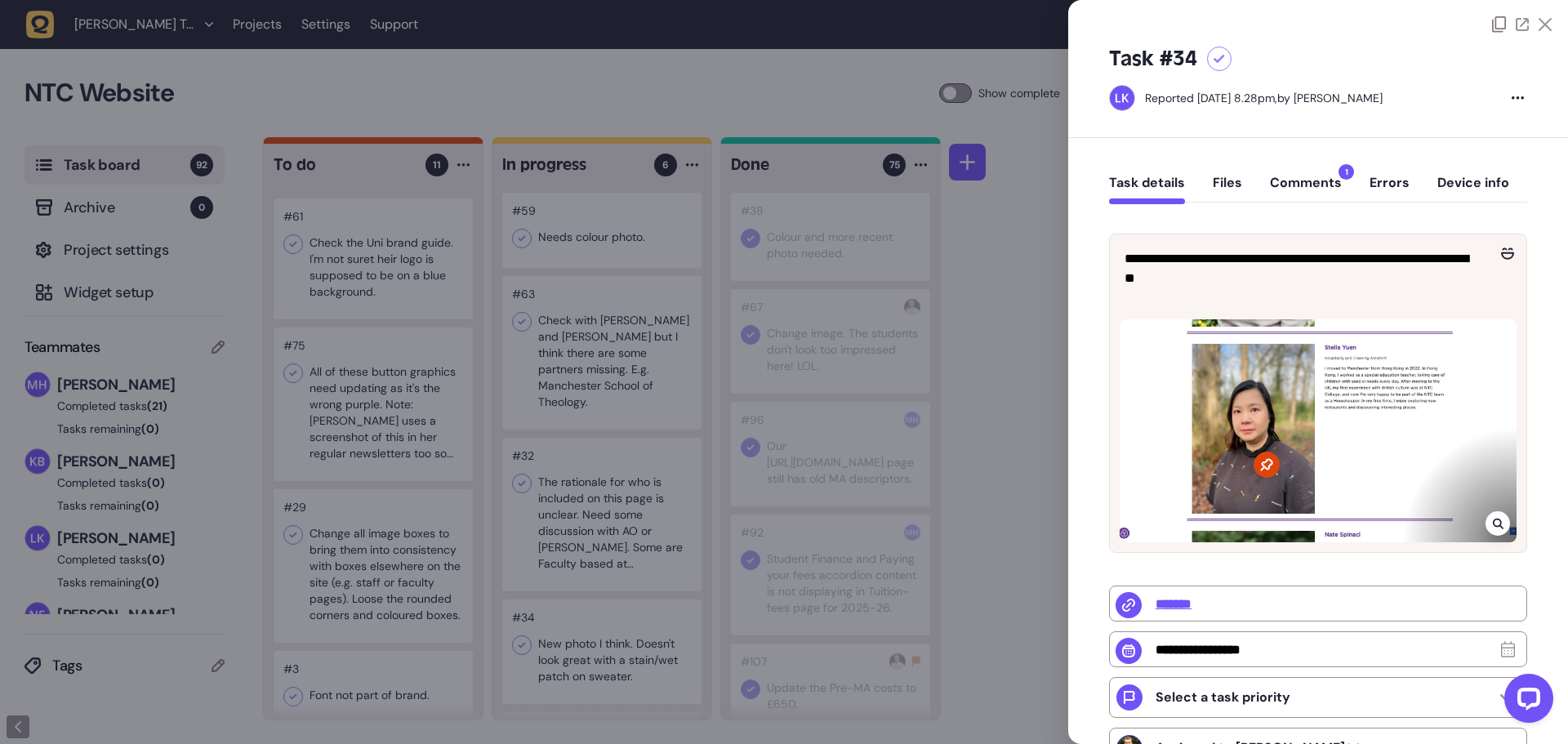
click at [991, 567] on div at bounding box center [784, 372] width 1568 height 744
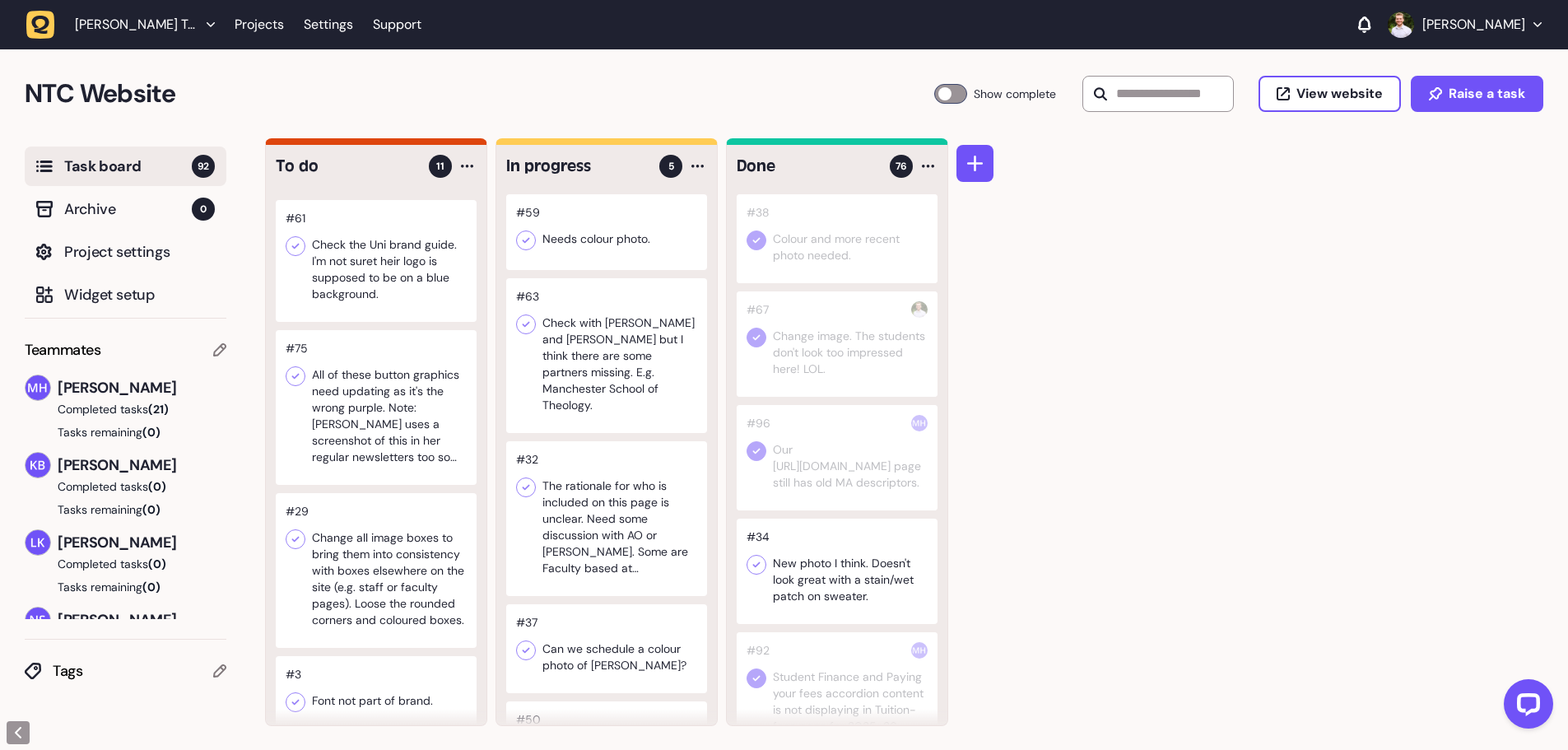
click at [612, 638] on div at bounding box center [606, 648] width 201 height 88
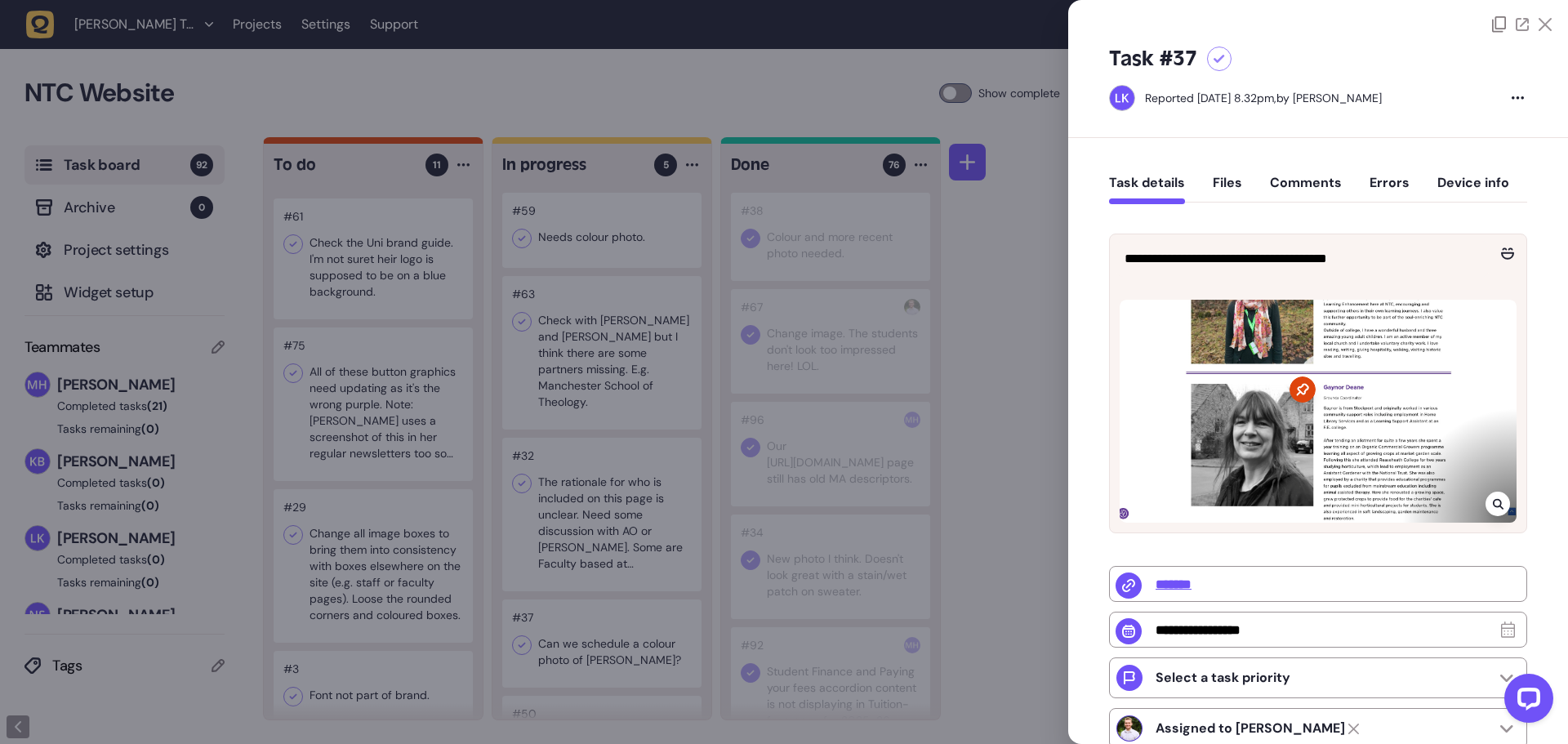
drag, startPoint x: 1002, startPoint y: 566, endPoint x: 943, endPoint y: 573, distance: 59.4
click at [1001, 566] on div at bounding box center [784, 372] width 1568 height 744
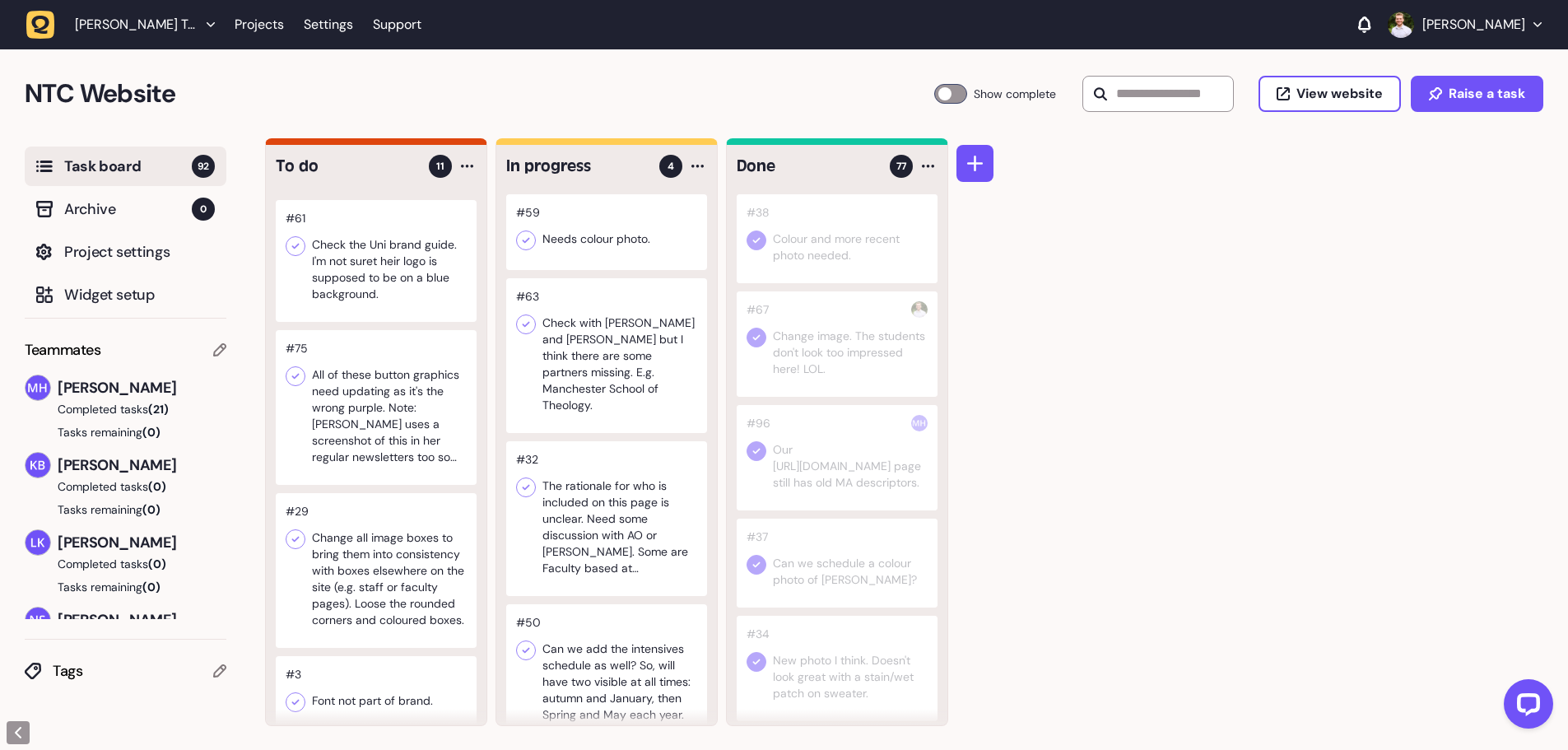
click at [653, 631] on div at bounding box center [606, 674] width 201 height 138
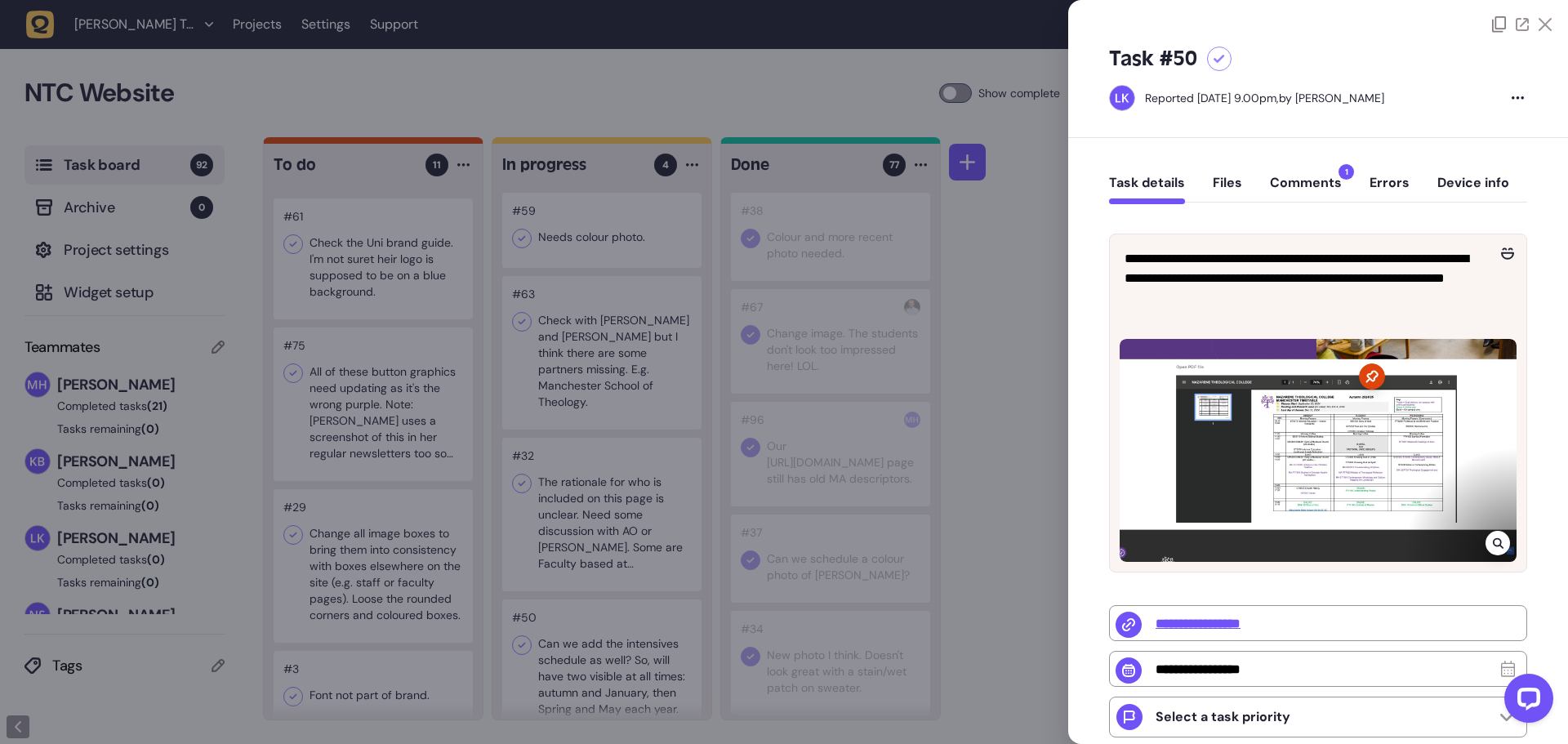
click at [950, 572] on div at bounding box center [784, 372] width 1568 height 744
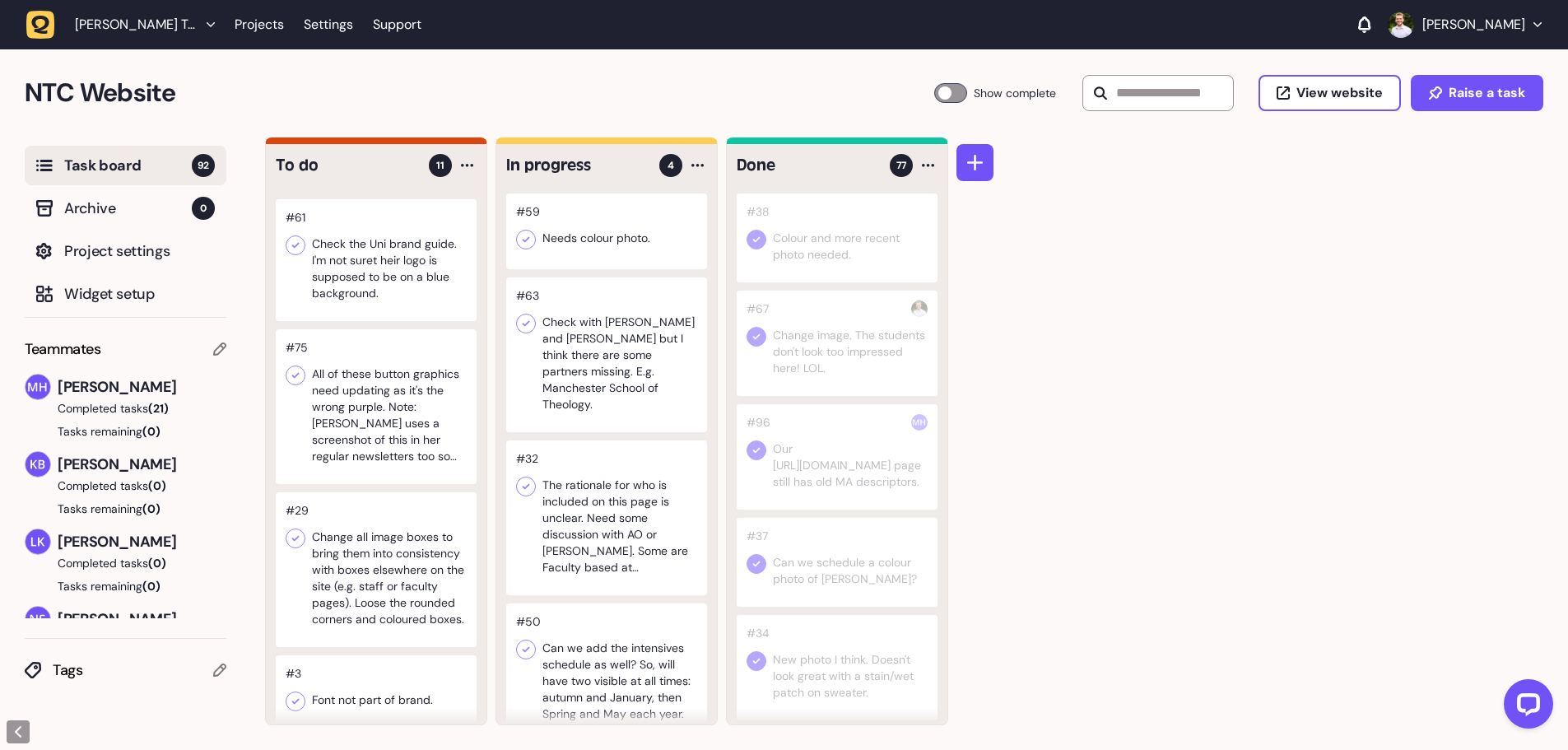
click at [589, 238] on div at bounding box center [606, 231] width 201 height 75
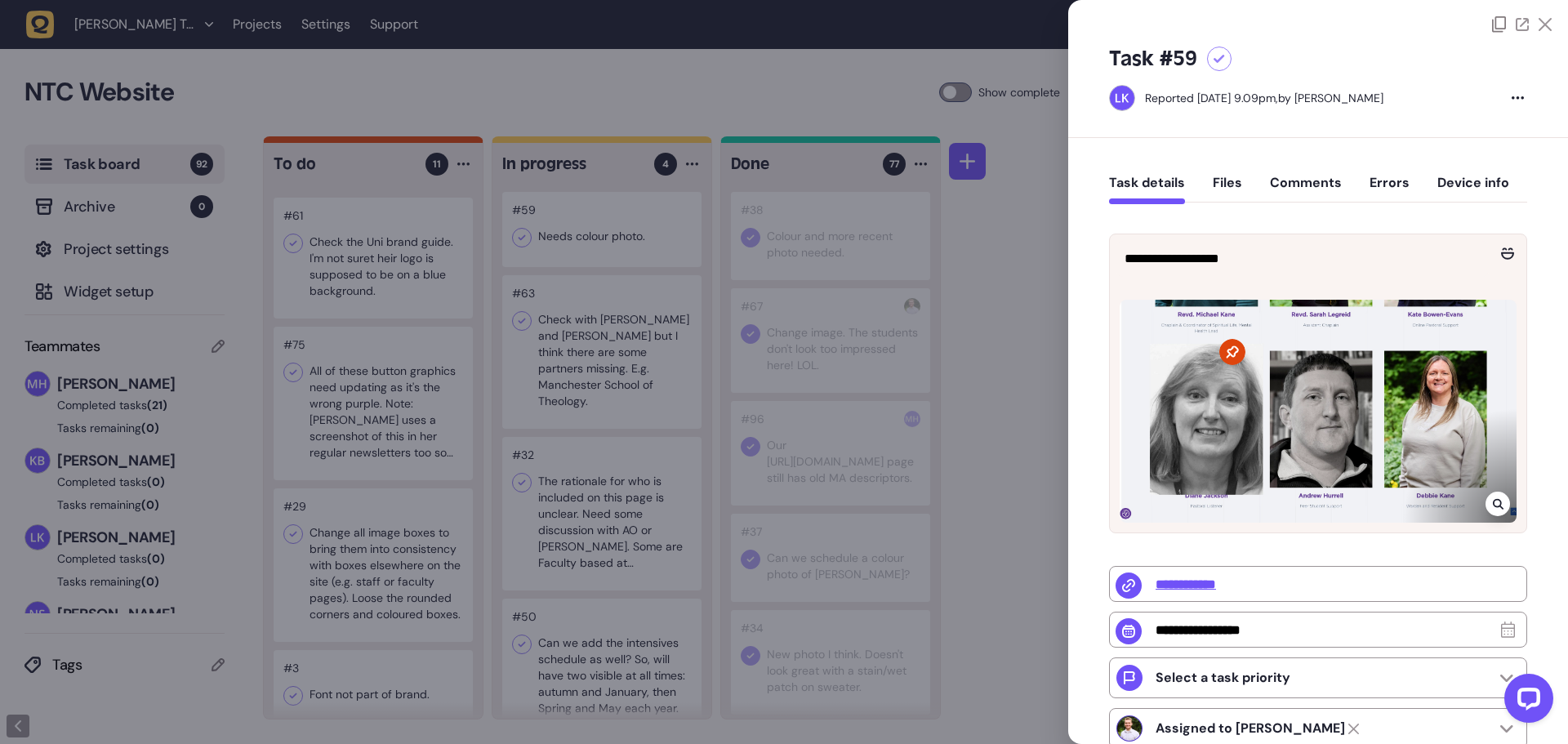
click at [970, 370] on div at bounding box center [784, 372] width 1568 height 744
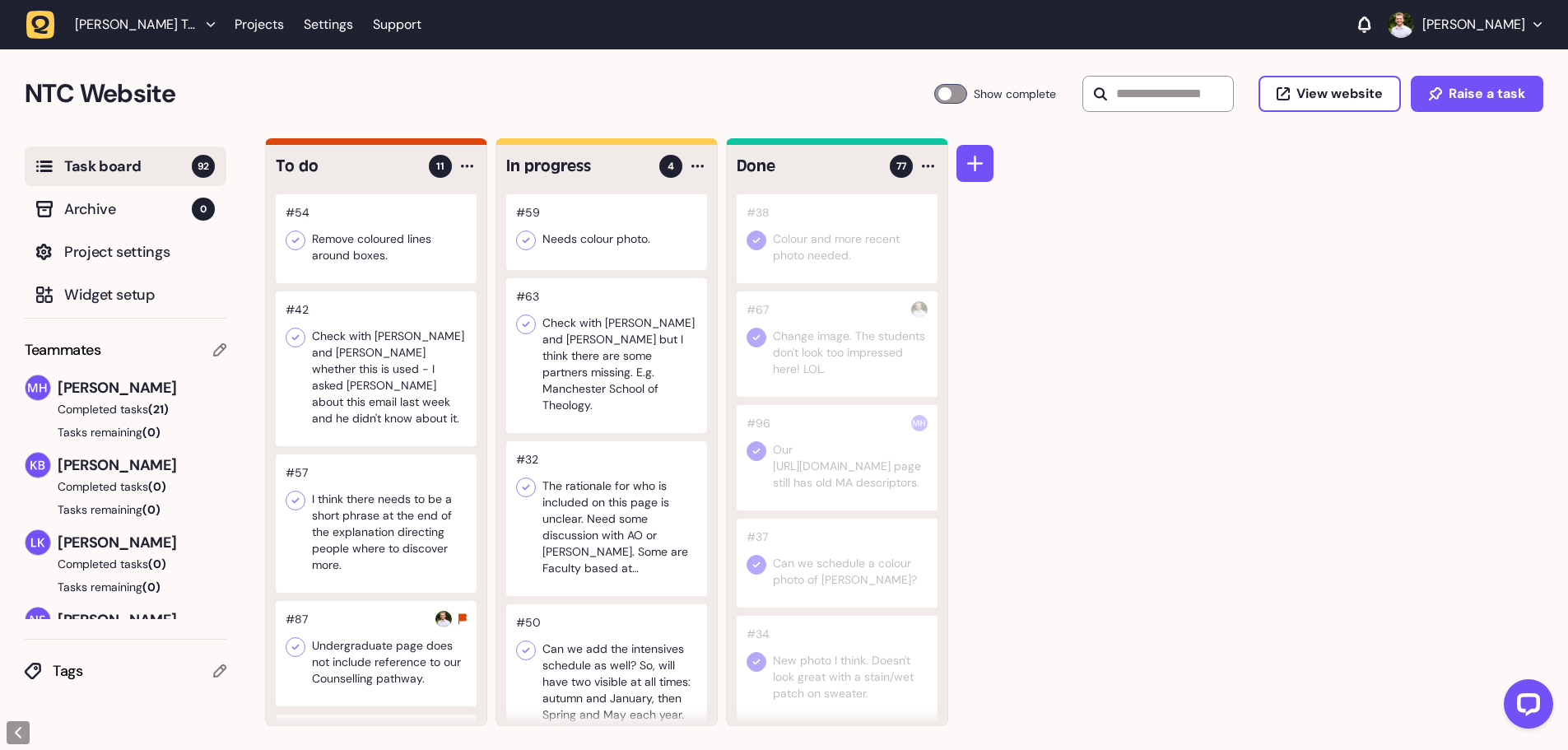
click at [378, 251] on div at bounding box center [376, 238] width 201 height 88
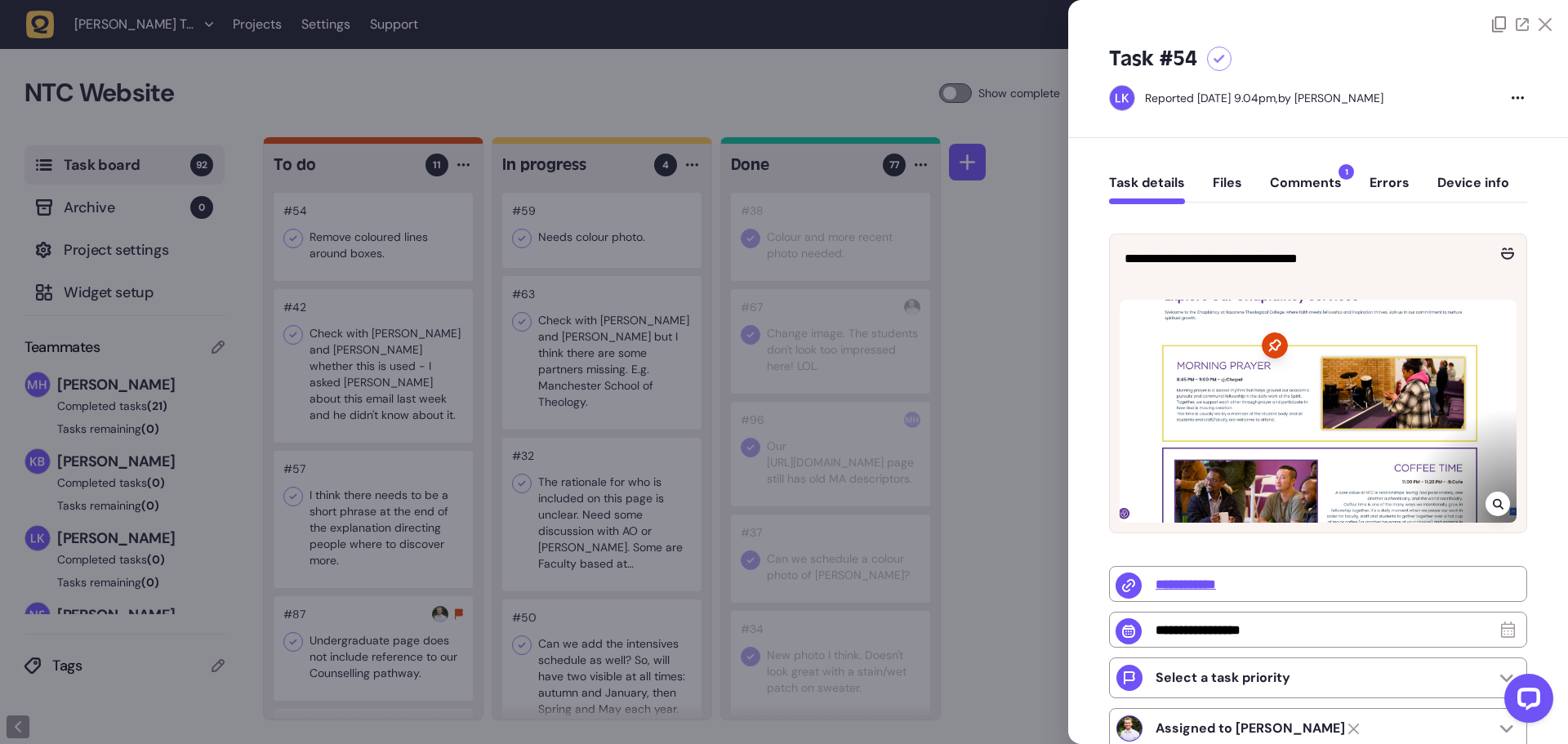
click at [1289, 187] on button "Comments 1" at bounding box center [1306, 189] width 72 height 30
